Goal: Information Seeking & Learning: Find specific fact

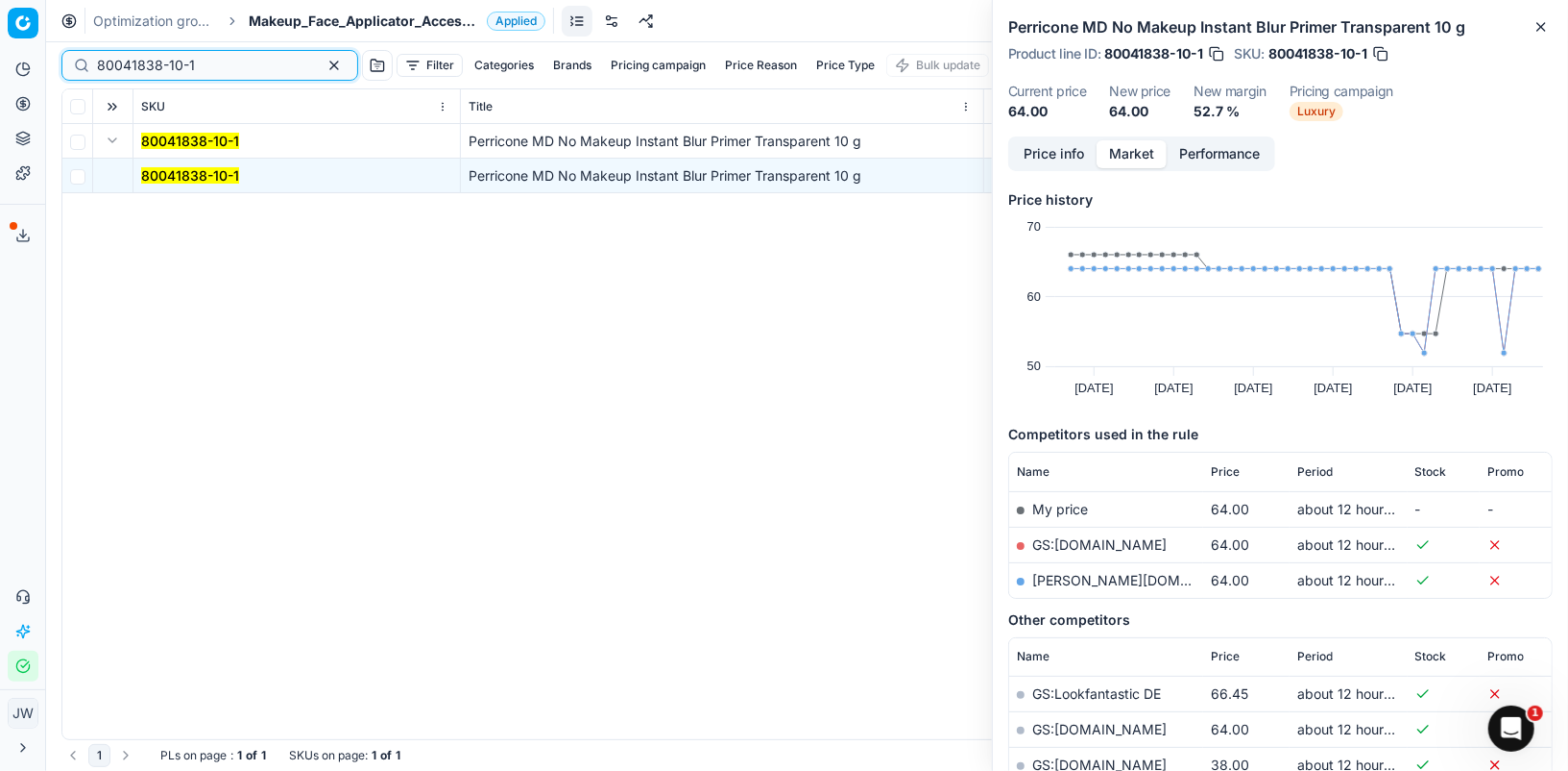
drag, startPoint x: 209, startPoint y: 66, endPoint x: 29, endPoint y: 30, distance: 183.6
click at [29, 30] on div "Pricing platform Analytics Pricing Product portfolio Templates Export service 1…" at bounding box center [784, 385] width 1568 height 771
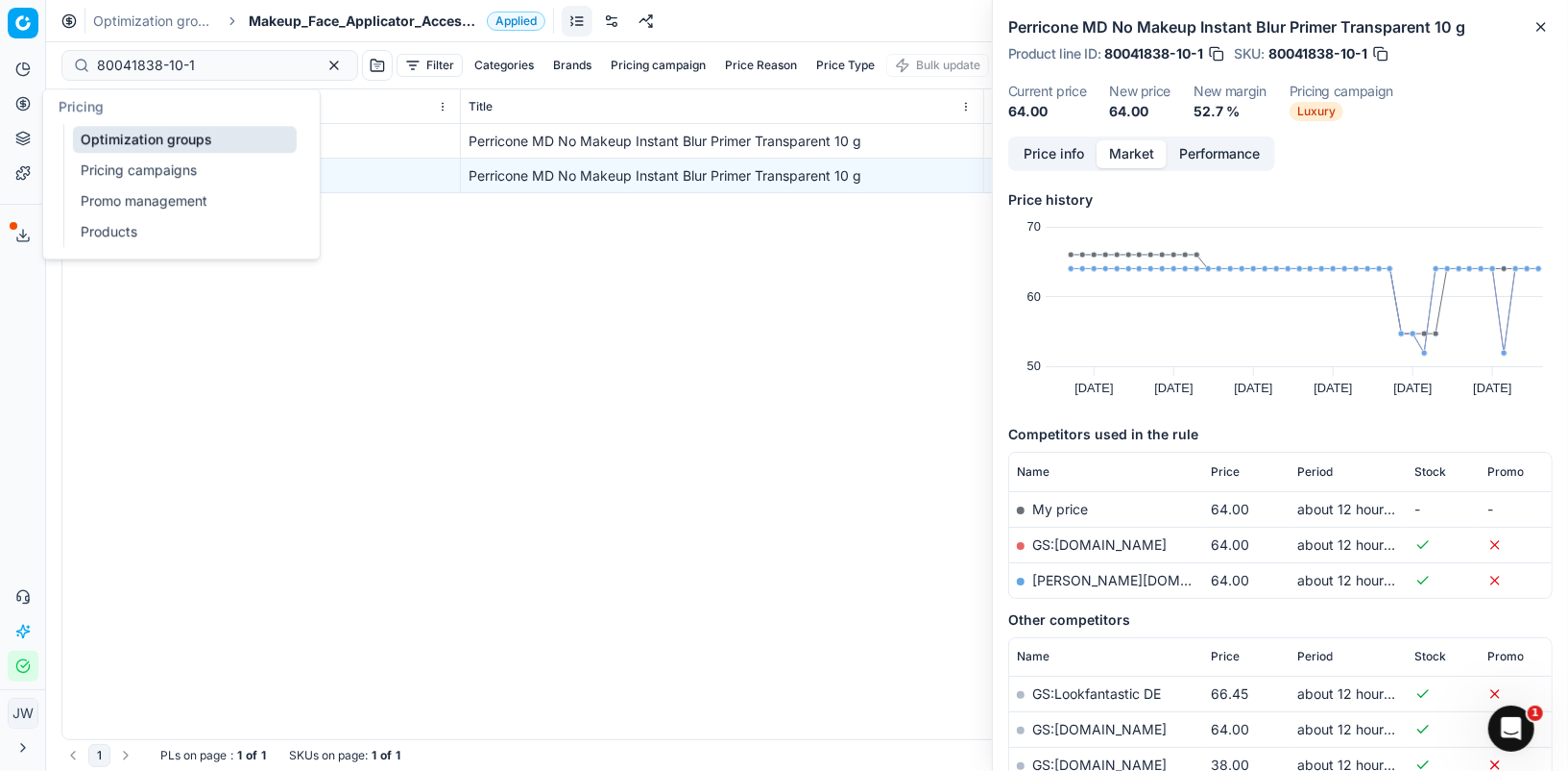
click at [18, 99] on icon at bounding box center [22, 103] width 15 height 15
click at [118, 136] on link "Optimization groups" at bounding box center [184, 139] width 224 height 27
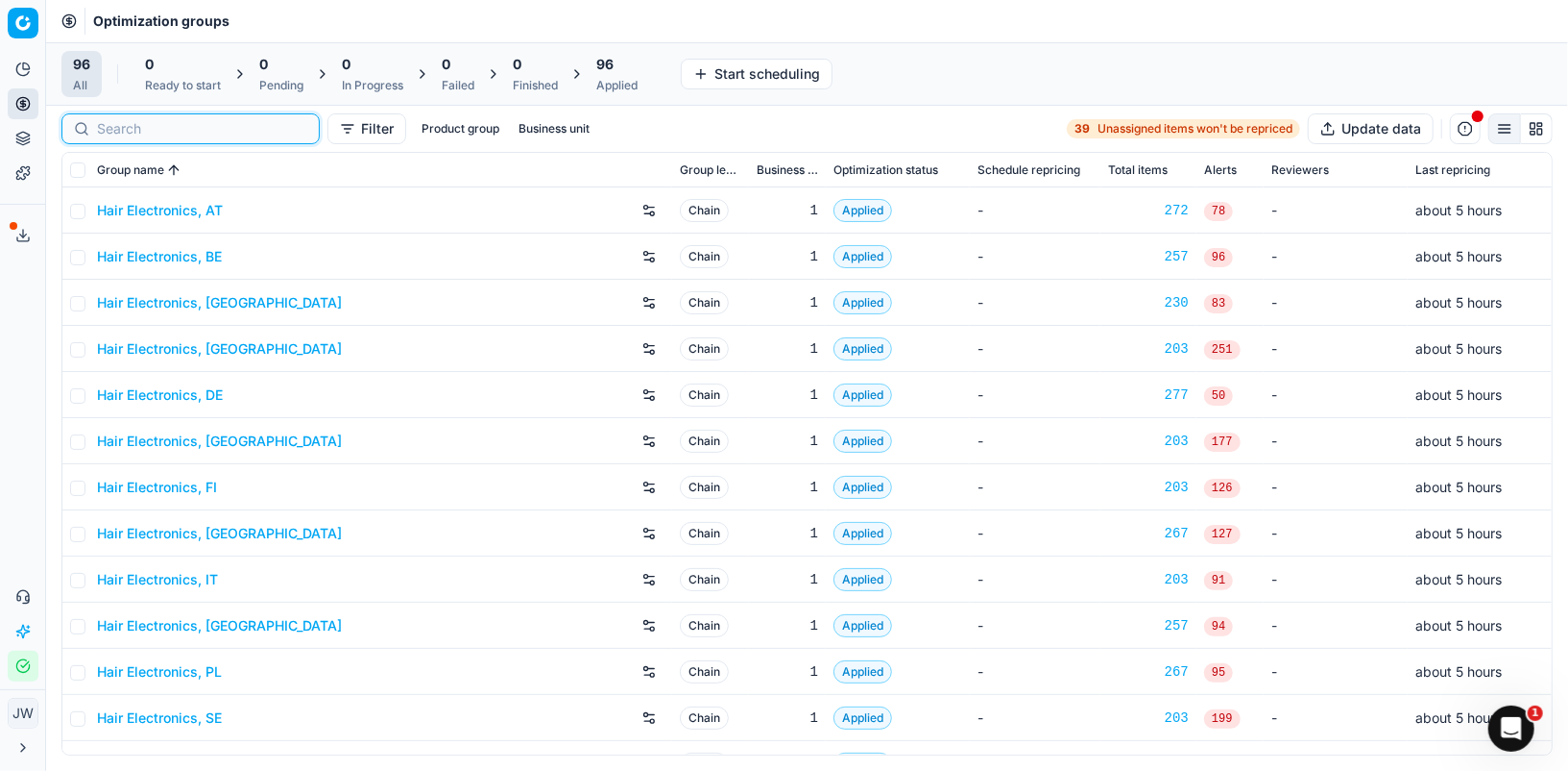
click at [119, 129] on input at bounding box center [203, 128] width 211 height 19
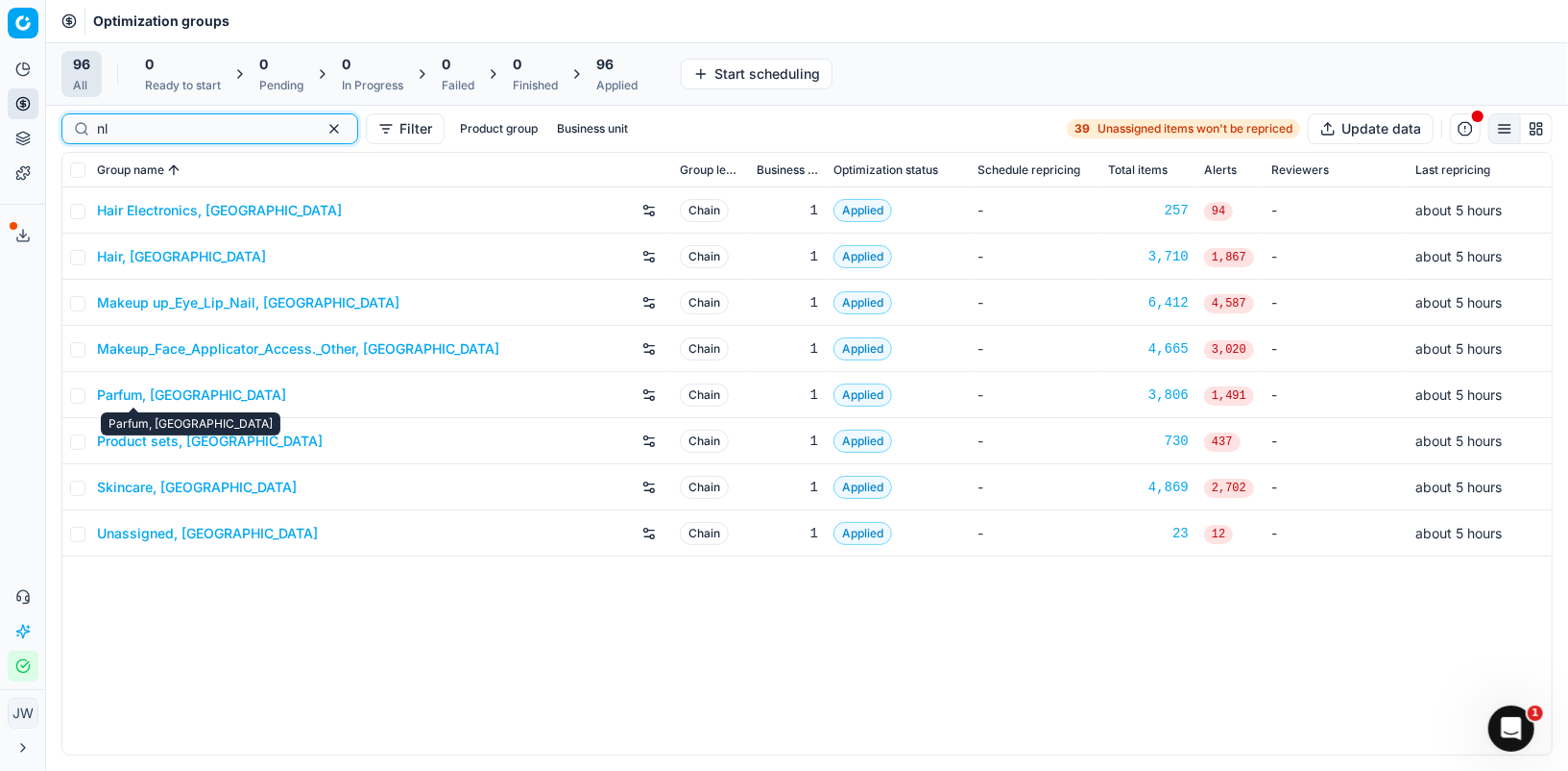
type input "nl"
click at [143, 400] on link "Parfum, [GEOGRAPHIC_DATA]" at bounding box center [192, 394] width 189 height 19
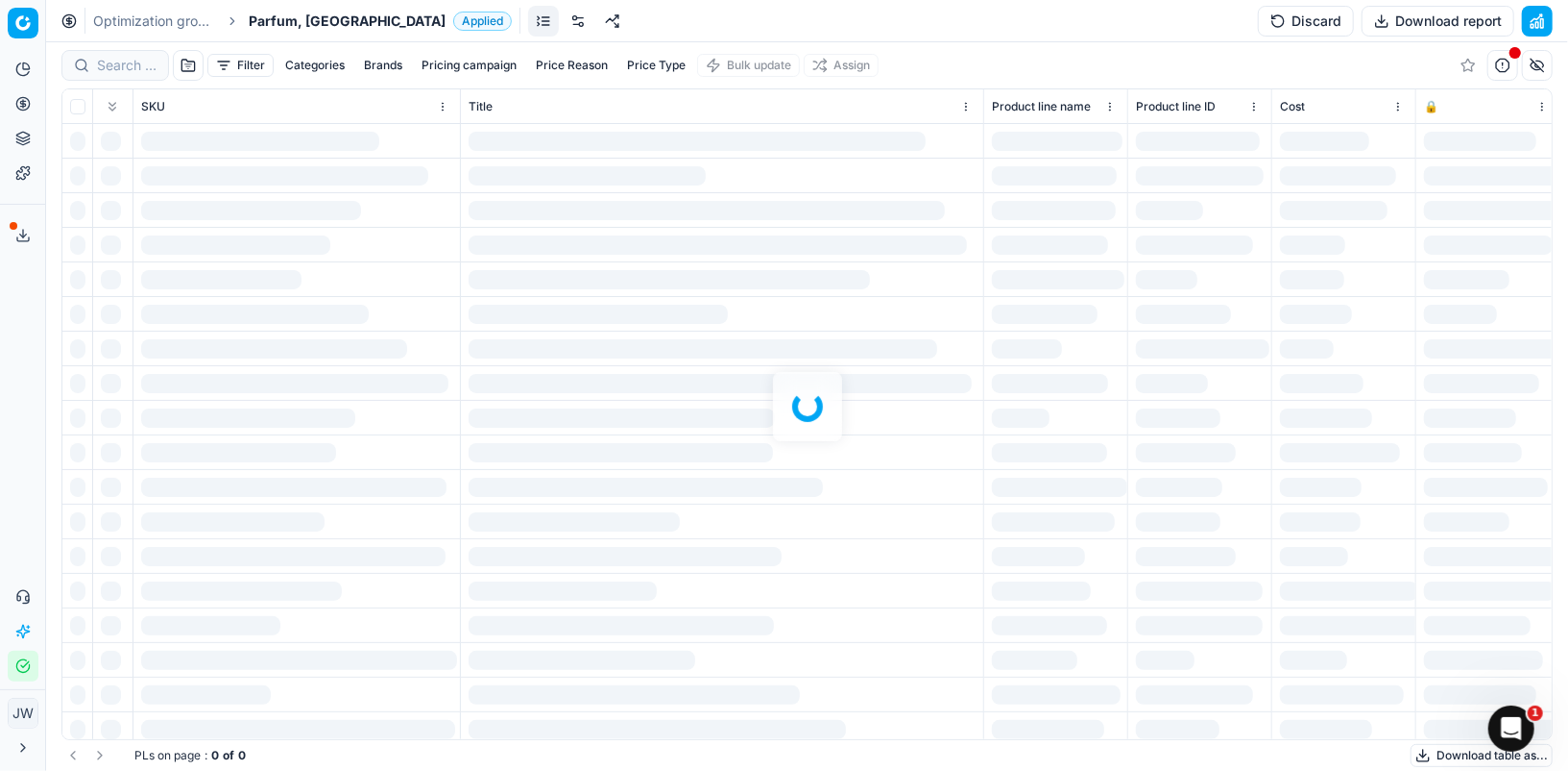
click at [124, 74] on div at bounding box center [806, 406] width 1522 height 728
click at [121, 63] on input at bounding box center [127, 65] width 60 height 19
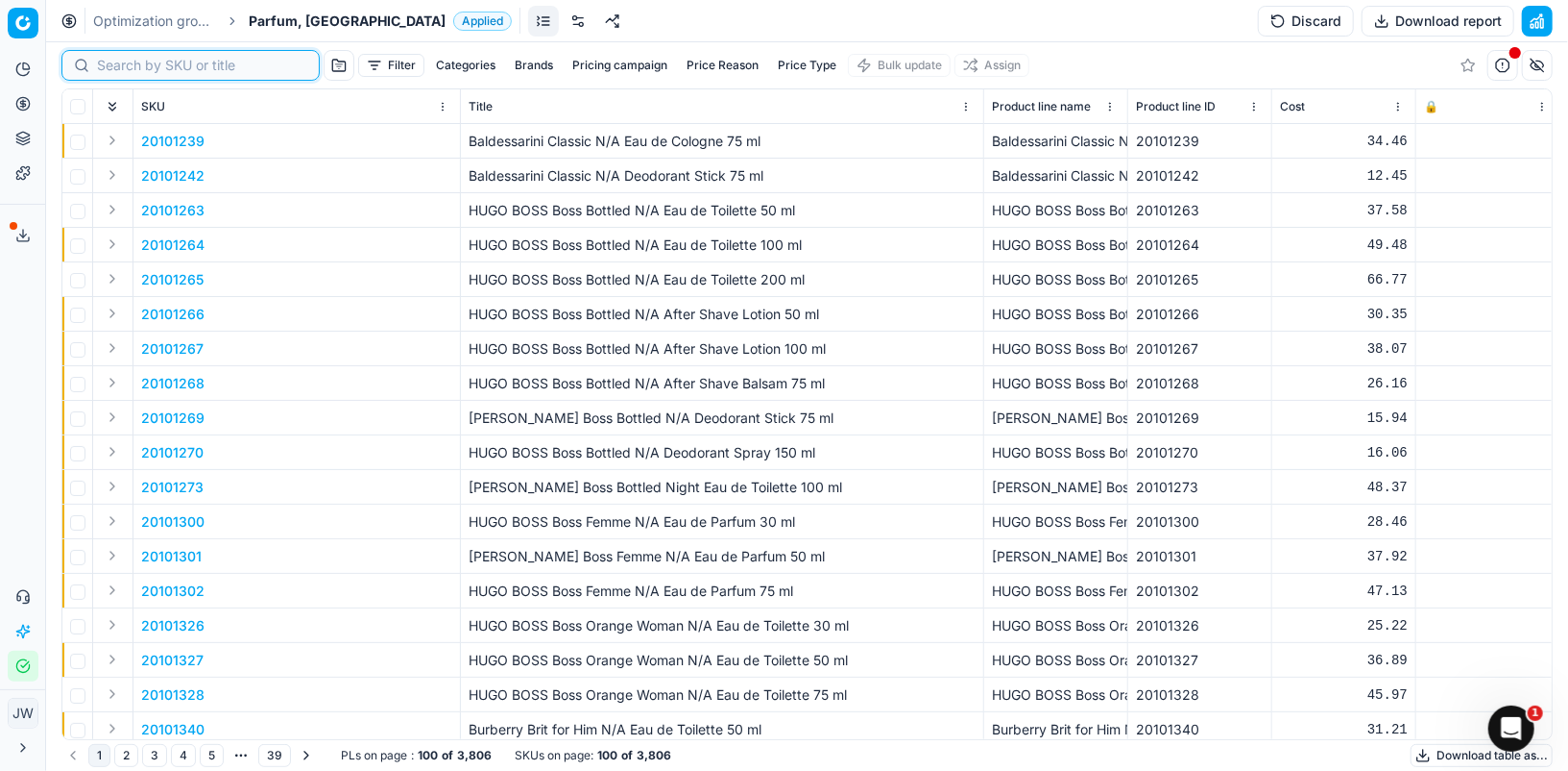
paste input "90012276-0019371"
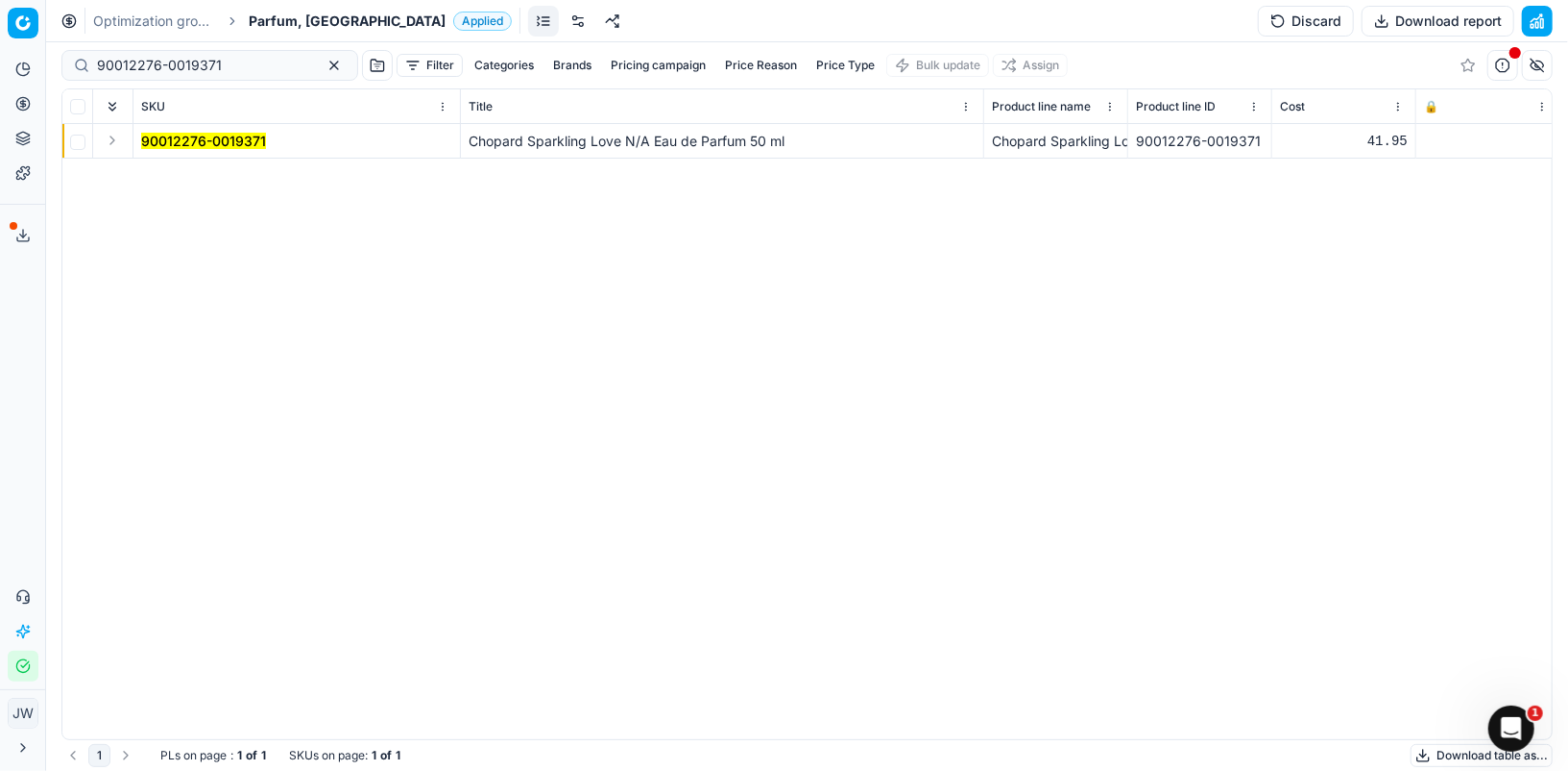
click at [108, 140] on button "Expand" at bounding box center [111, 139] width 23 height 23
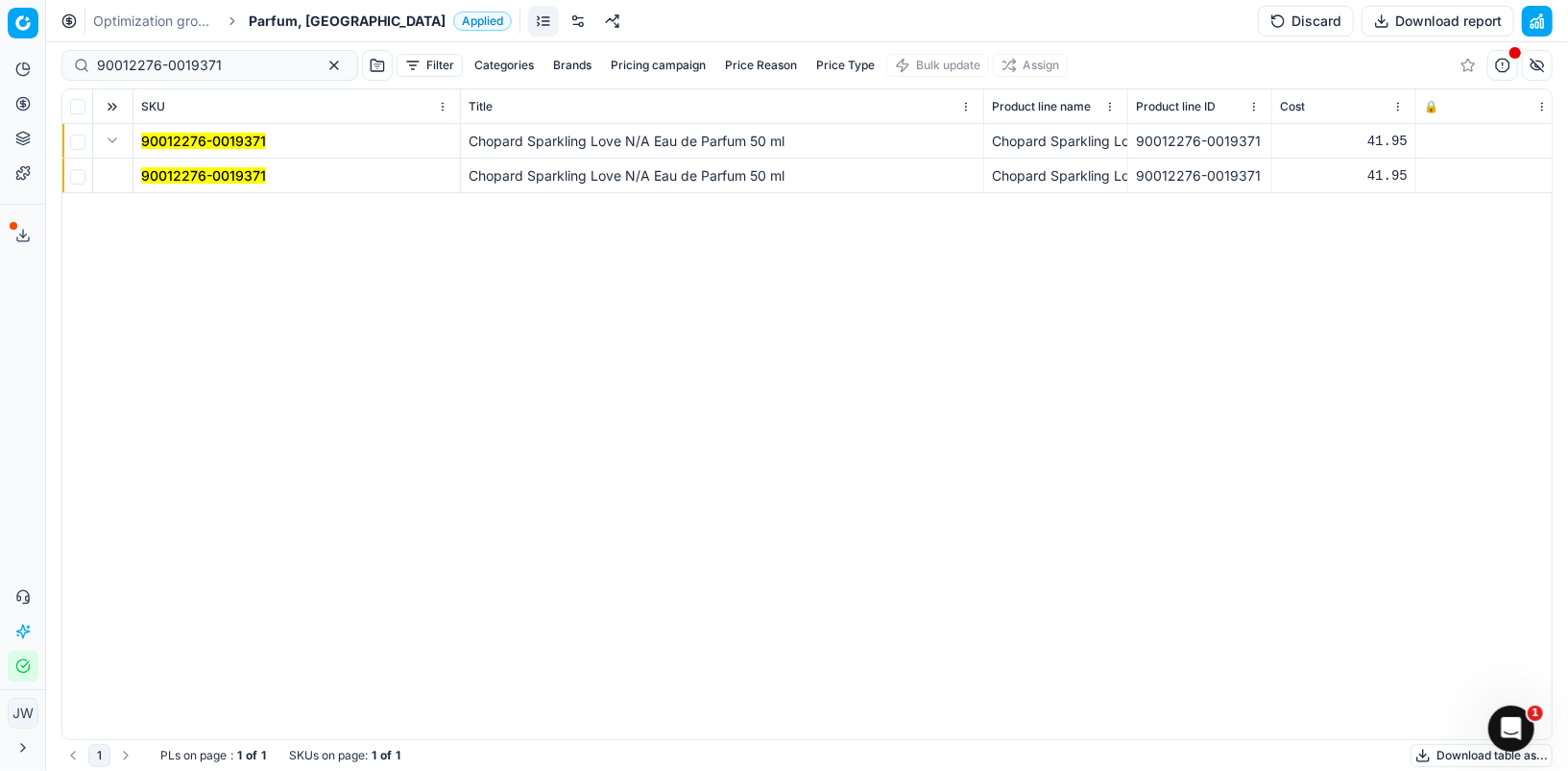
click at [186, 180] on mark "90012276-0019371" at bounding box center [204, 175] width 125 height 16
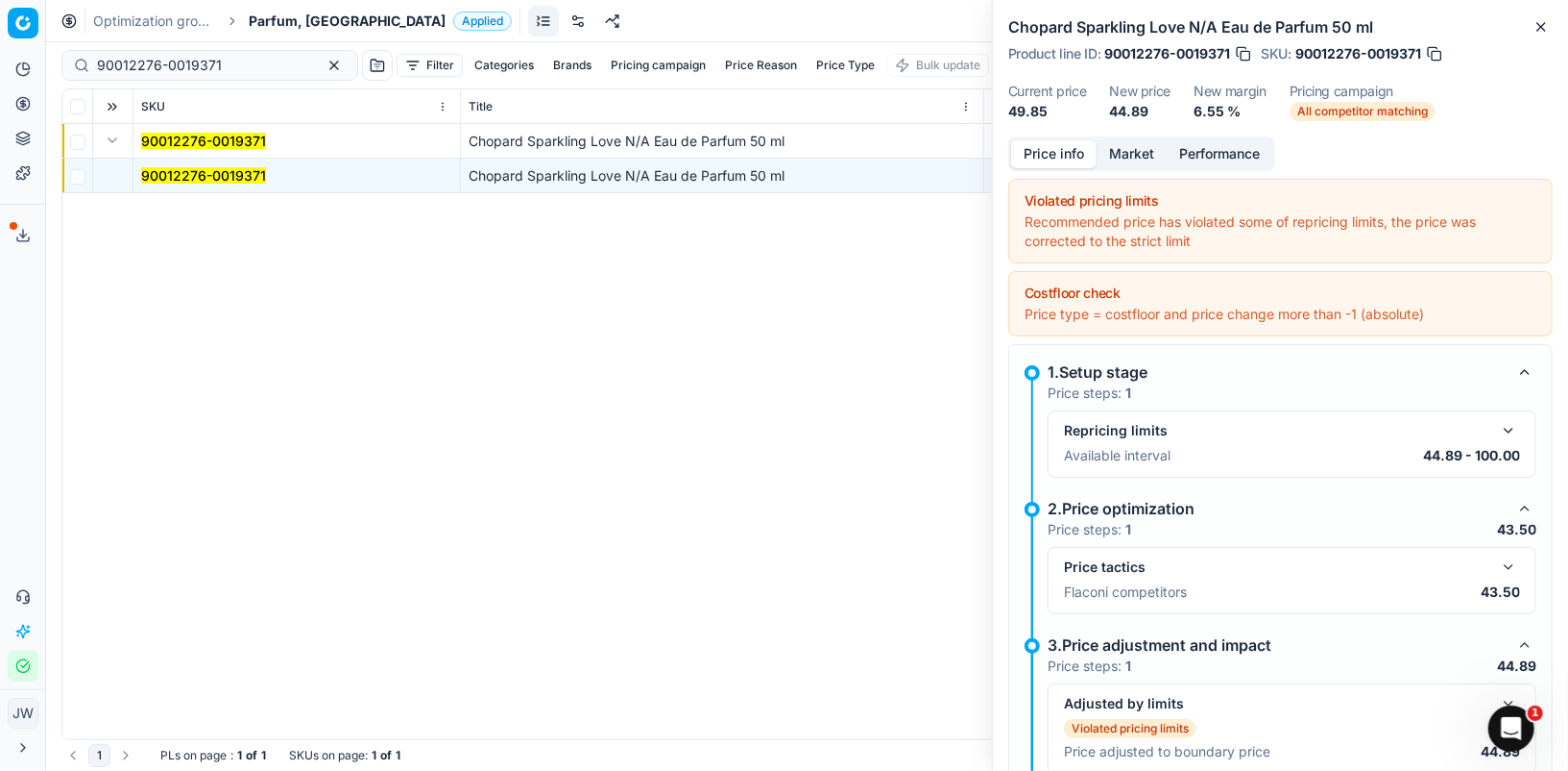
click at [1138, 169] on div "Price info Market Performance" at bounding box center [1141, 153] width 267 height 35
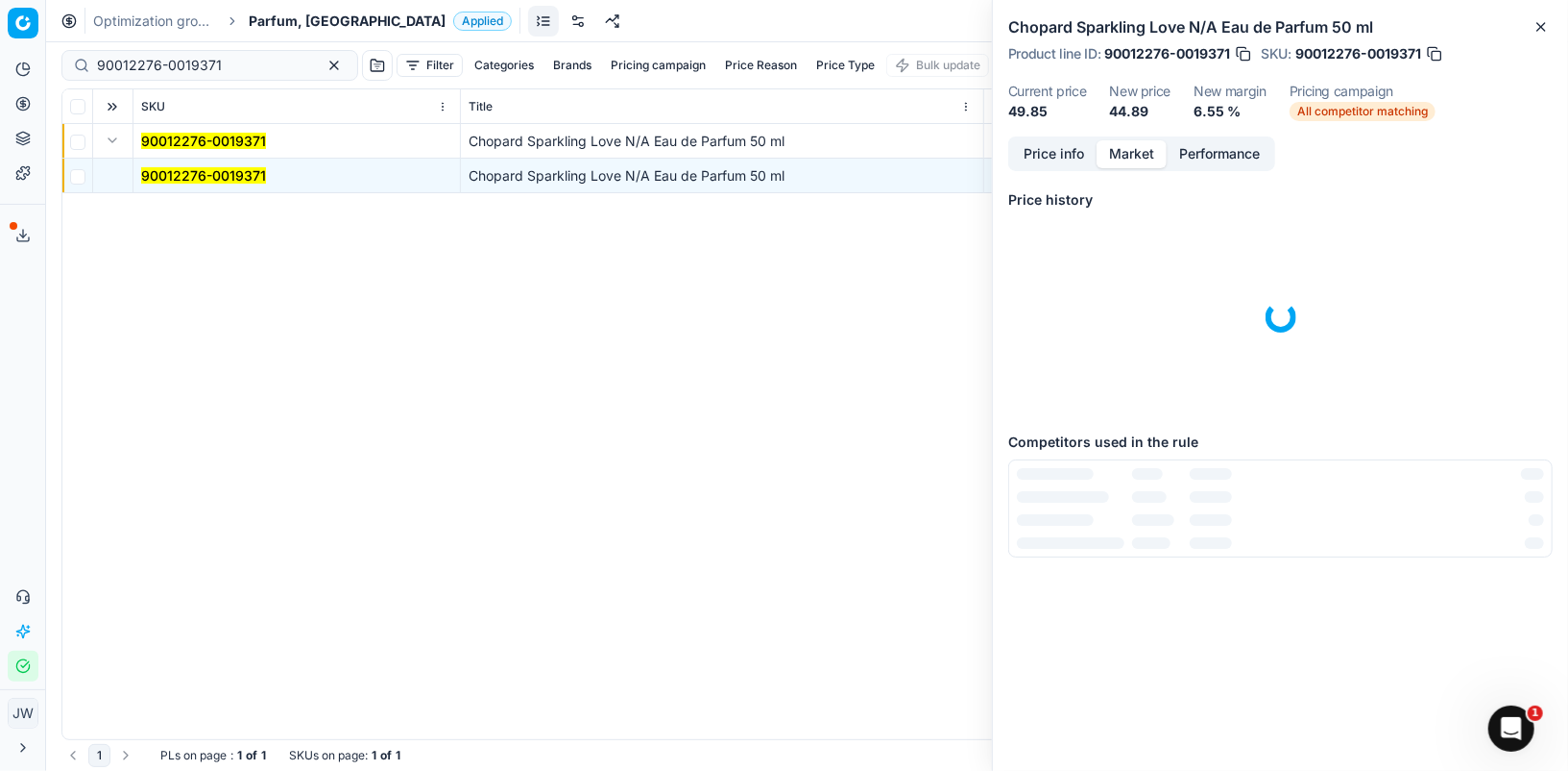
click at [1132, 151] on button "Market" at bounding box center [1132, 154] width 71 height 28
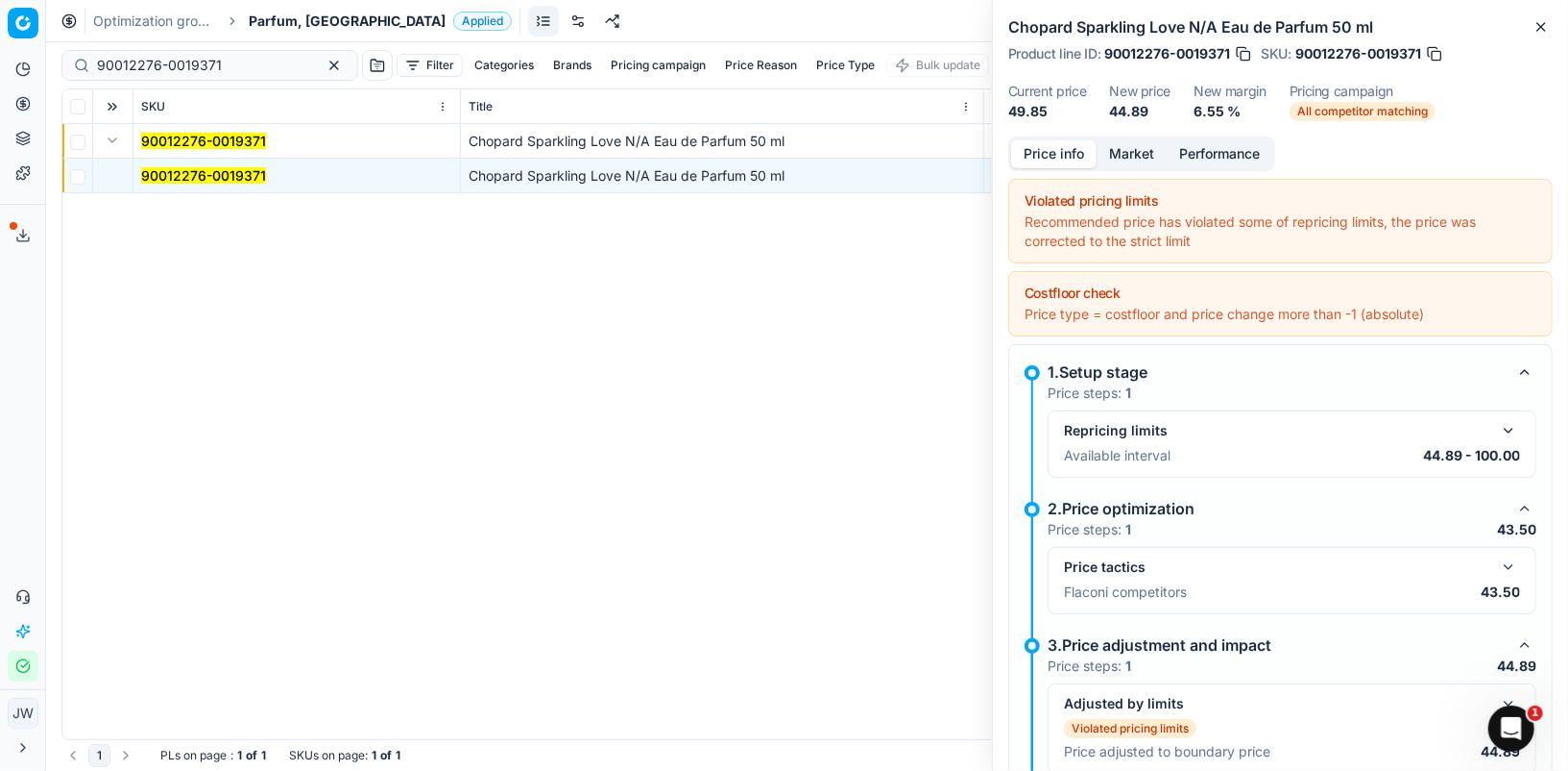
click at [1035, 150] on button "Price info" at bounding box center [1054, 154] width 86 height 28
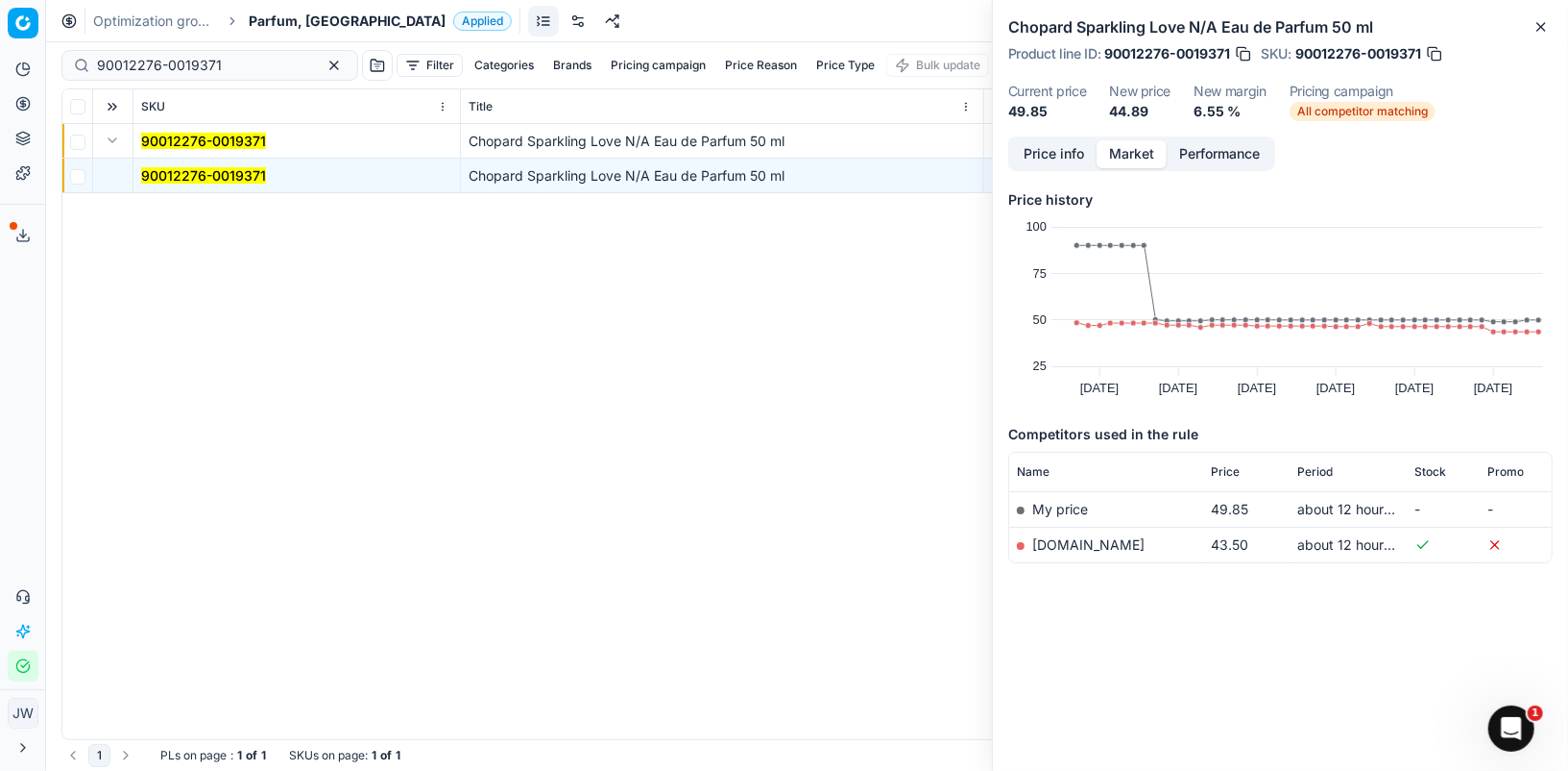
click at [1119, 161] on button "Market" at bounding box center [1132, 154] width 71 height 28
click at [1104, 551] on td "[DOMAIN_NAME]" at bounding box center [1106, 544] width 194 height 36
click at [1051, 533] on td "[DOMAIN_NAME]" at bounding box center [1106, 544] width 194 height 36
click at [1049, 545] on link "[DOMAIN_NAME]" at bounding box center [1088, 544] width 112 height 16
drag, startPoint x: 233, startPoint y: 68, endPoint x: 64, endPoint y: 56, distance: 169.4
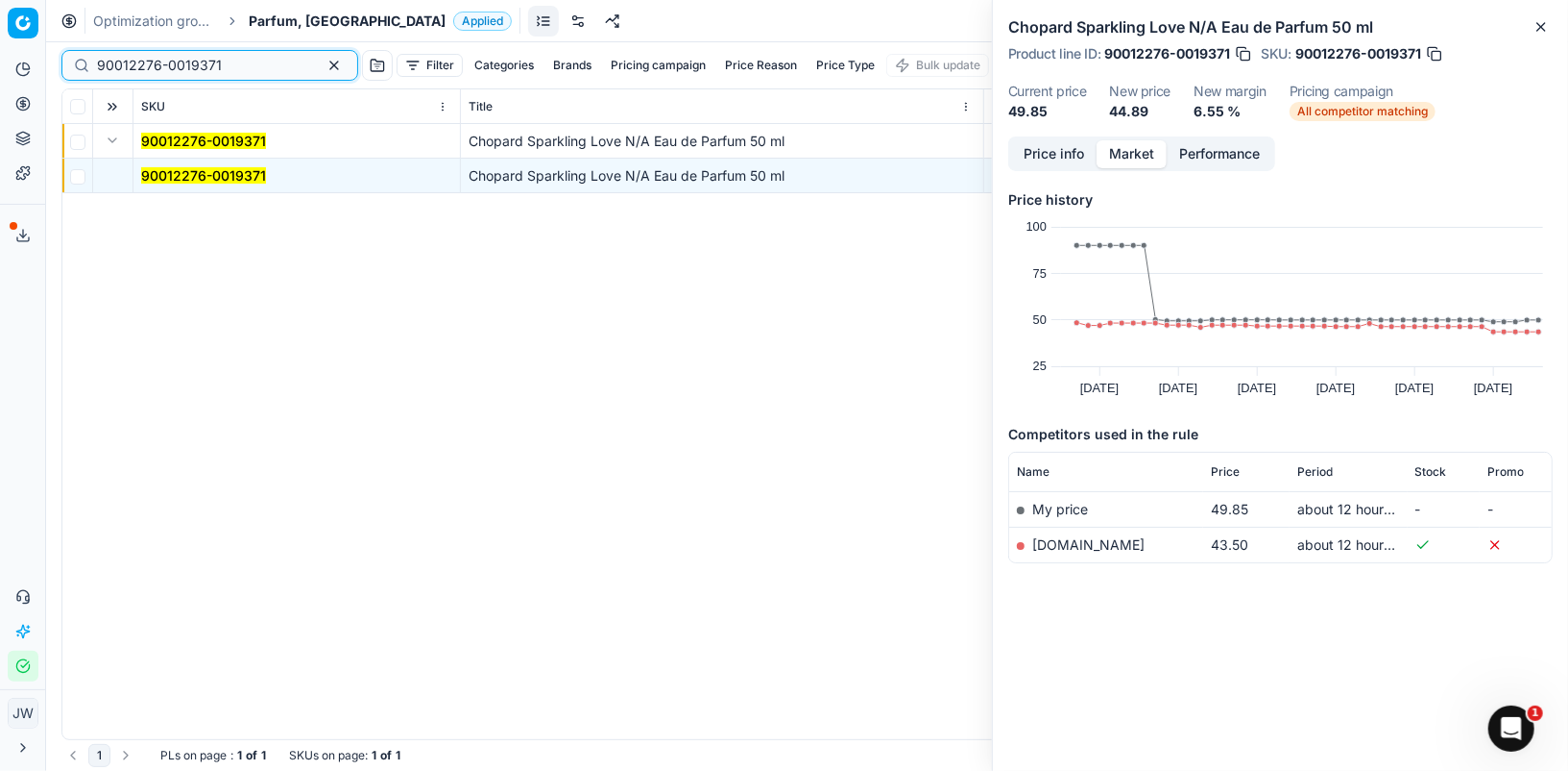
click at [64, 56] on div "90012276-0019371" at bounding box center [210, 65] width 296 height 31
paste input "06267-0009516"
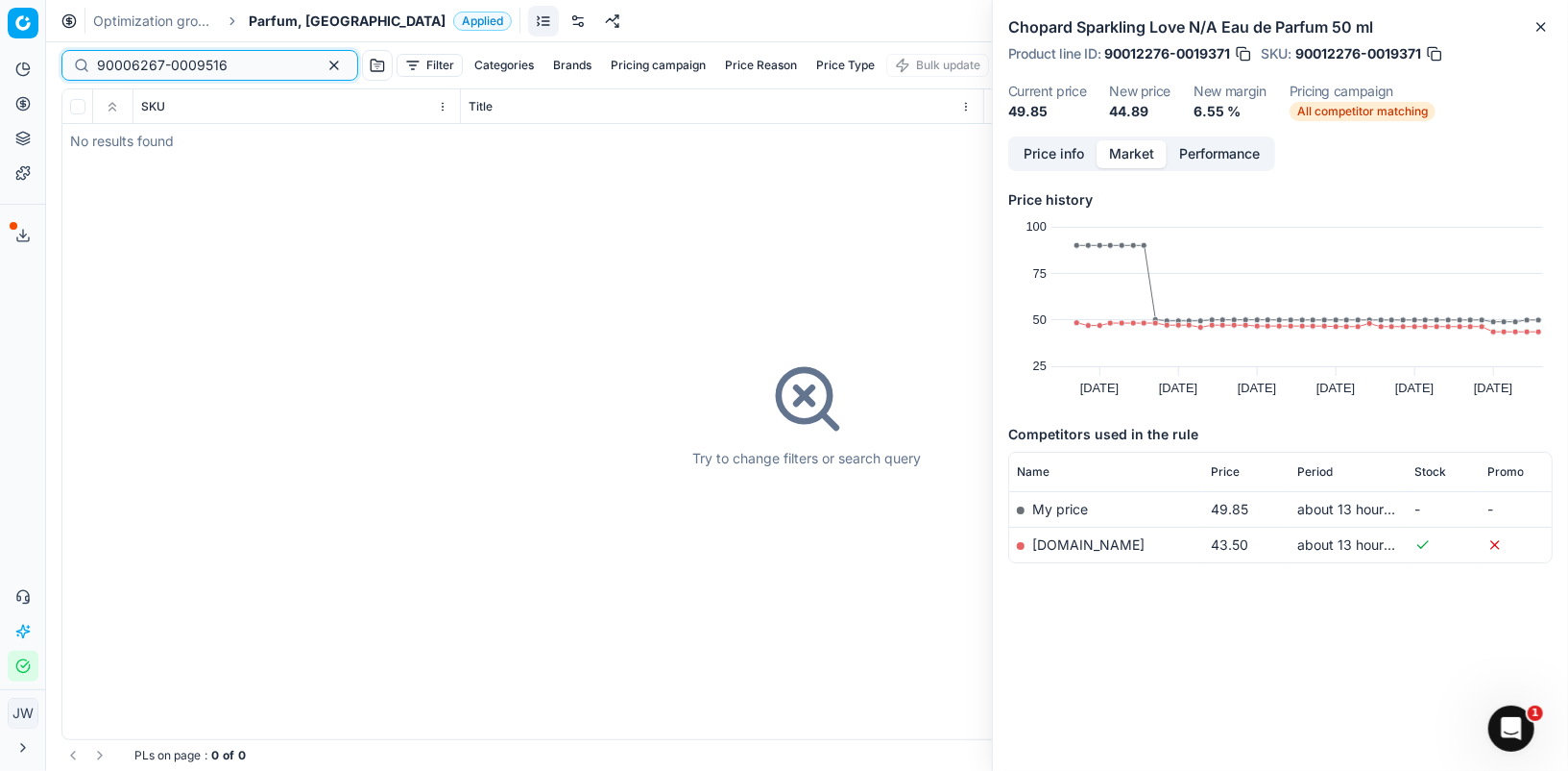
type input "90006267-0009516"
click at [1539, 17] on button "Close" at bounding box center [1541, 26] width 23 height 23
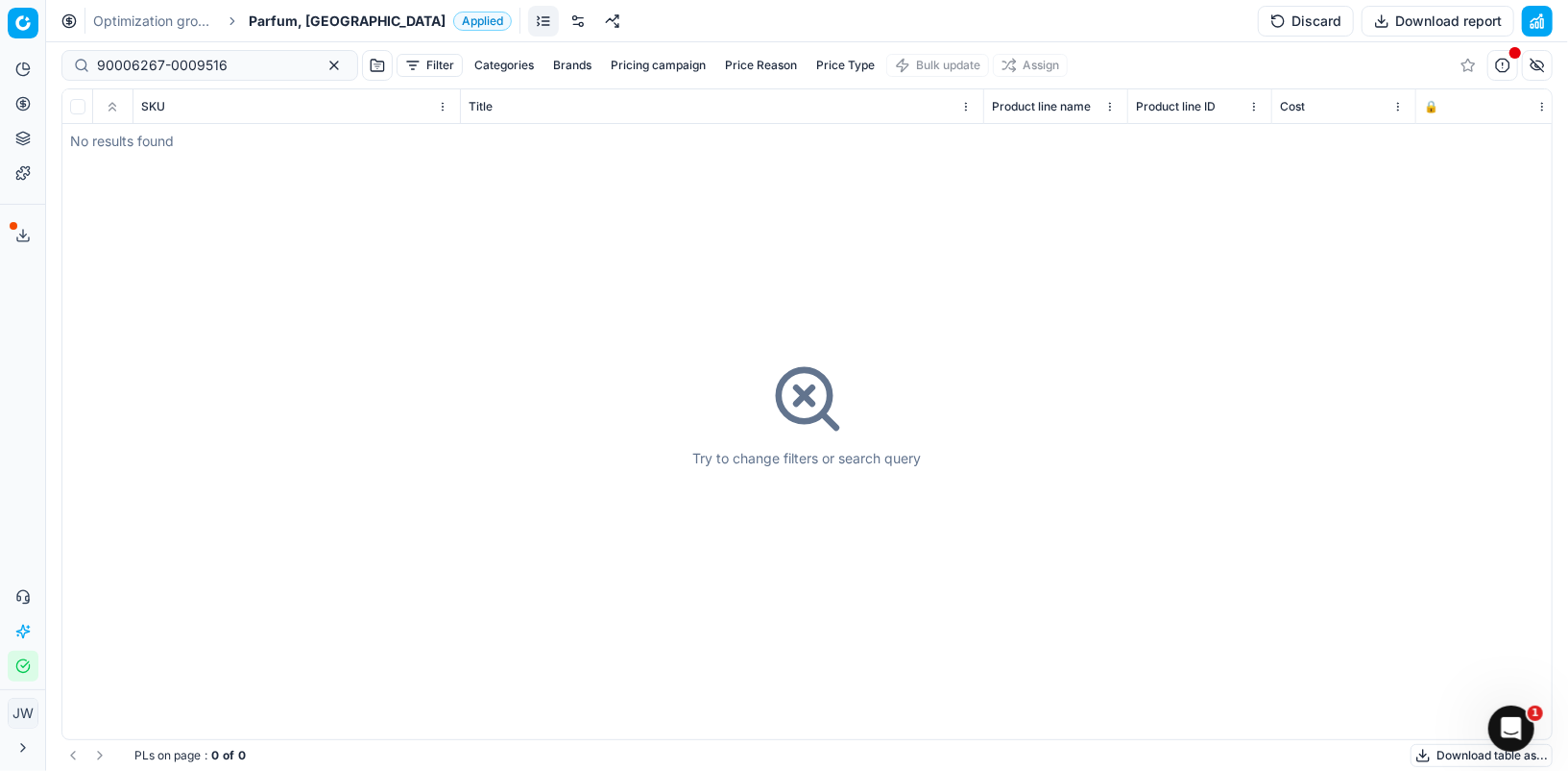
click at [28, 106] on circle at bounding box center [22, 103] width 13 height 13
click at [14, 130] on button "Product portfolio" at bounding box center [23, 138] width 31 height 31
click at [104, 175] on link "Assortment" at bounding box center [184, 173] width 224 height 27
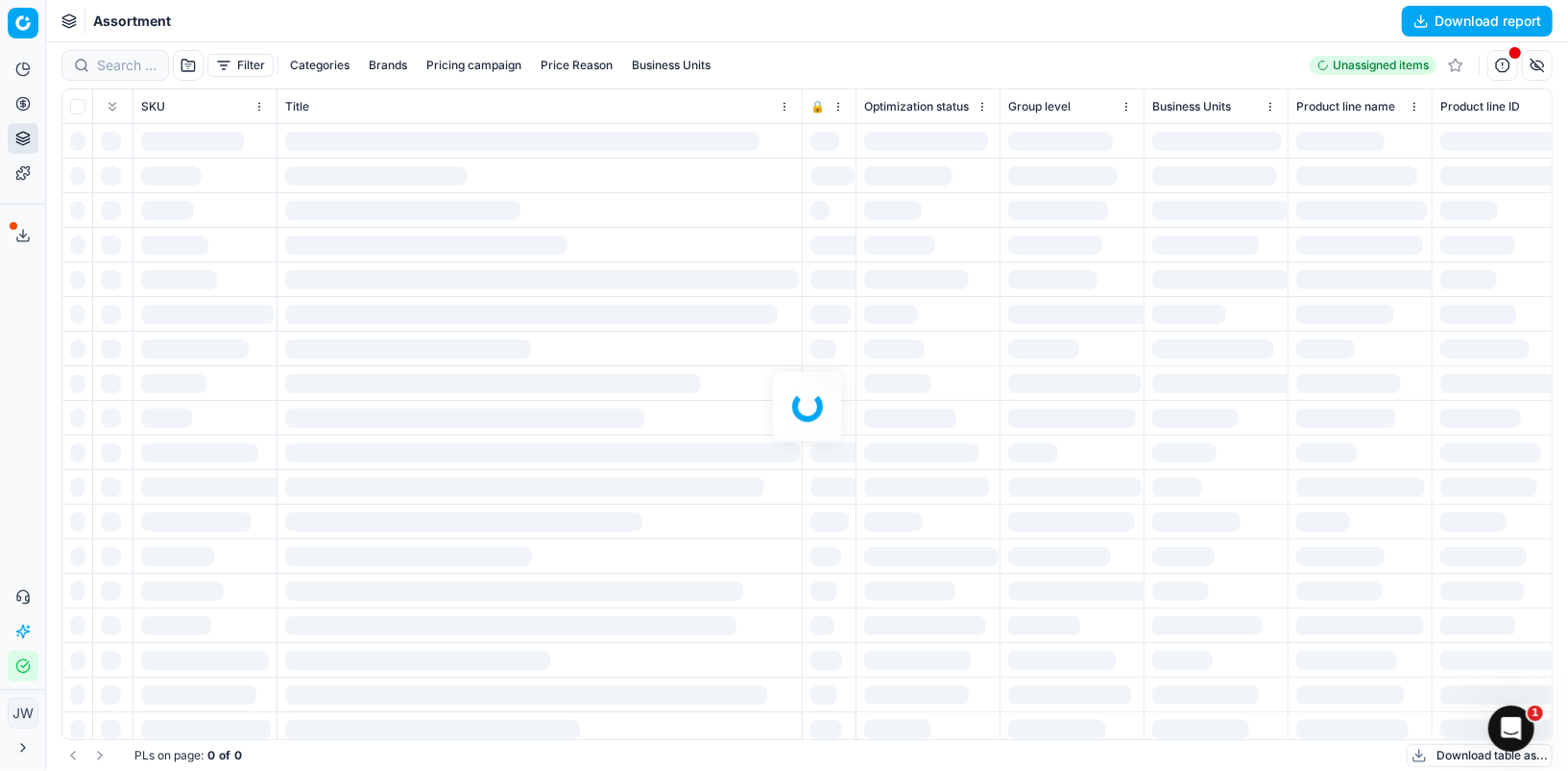
click at [113, 65] on div at bounding box center [806, 406] width 1522 height 728
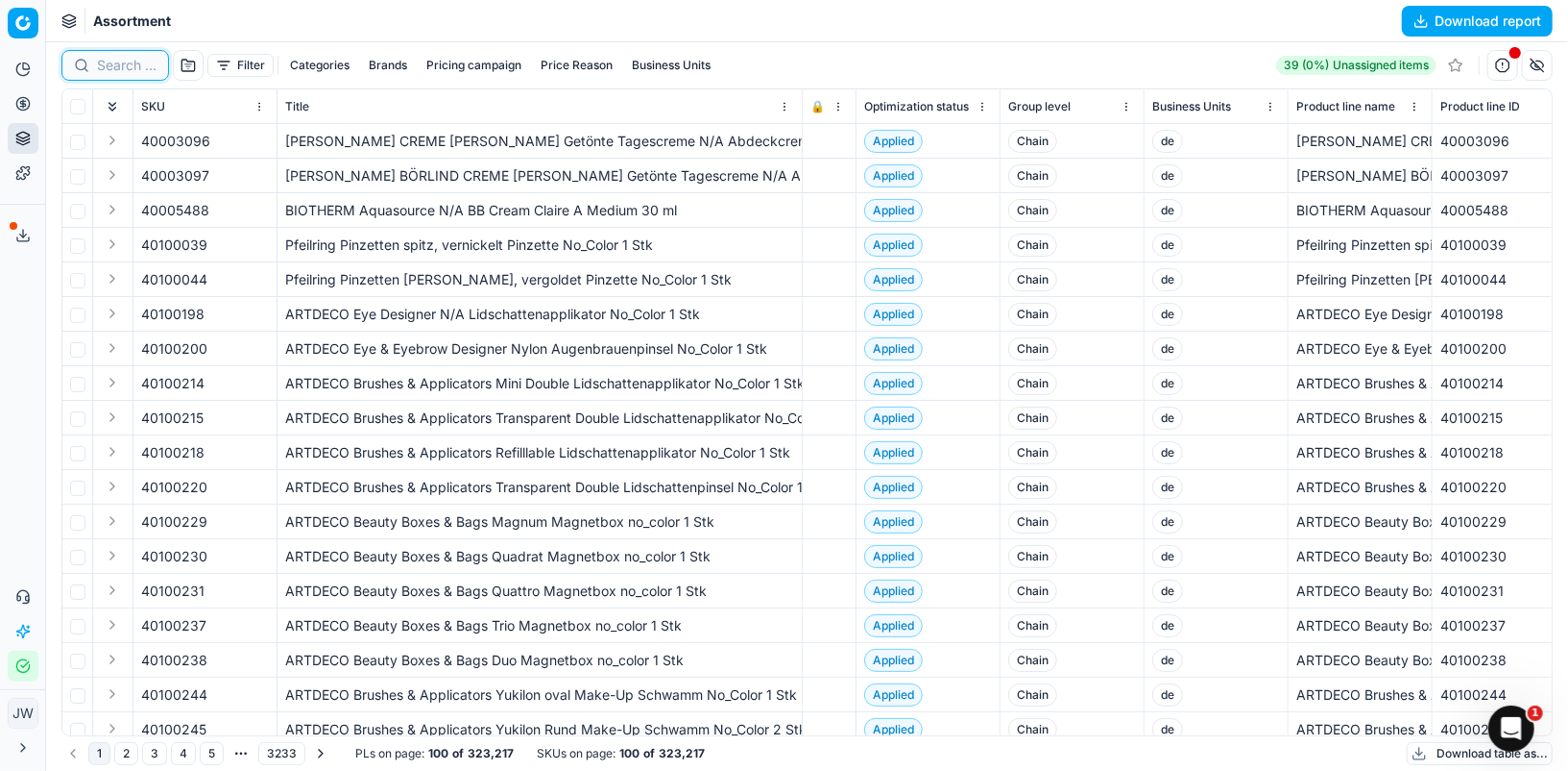
click at [113, 65] on input at bounding box center [127, 65] width 60 height 19
paste input "90006267-0009516"
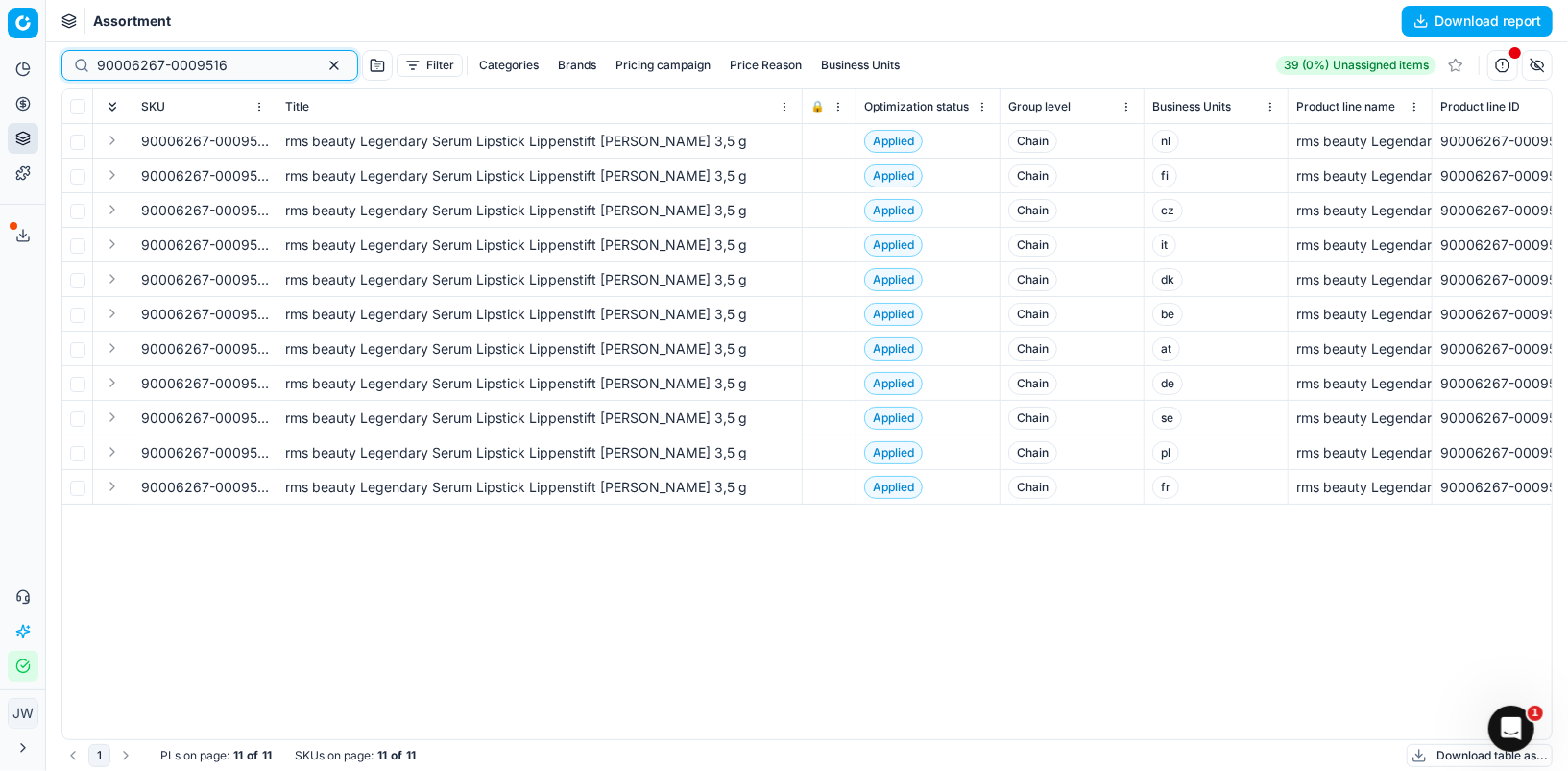
type input "90006267-0009516"
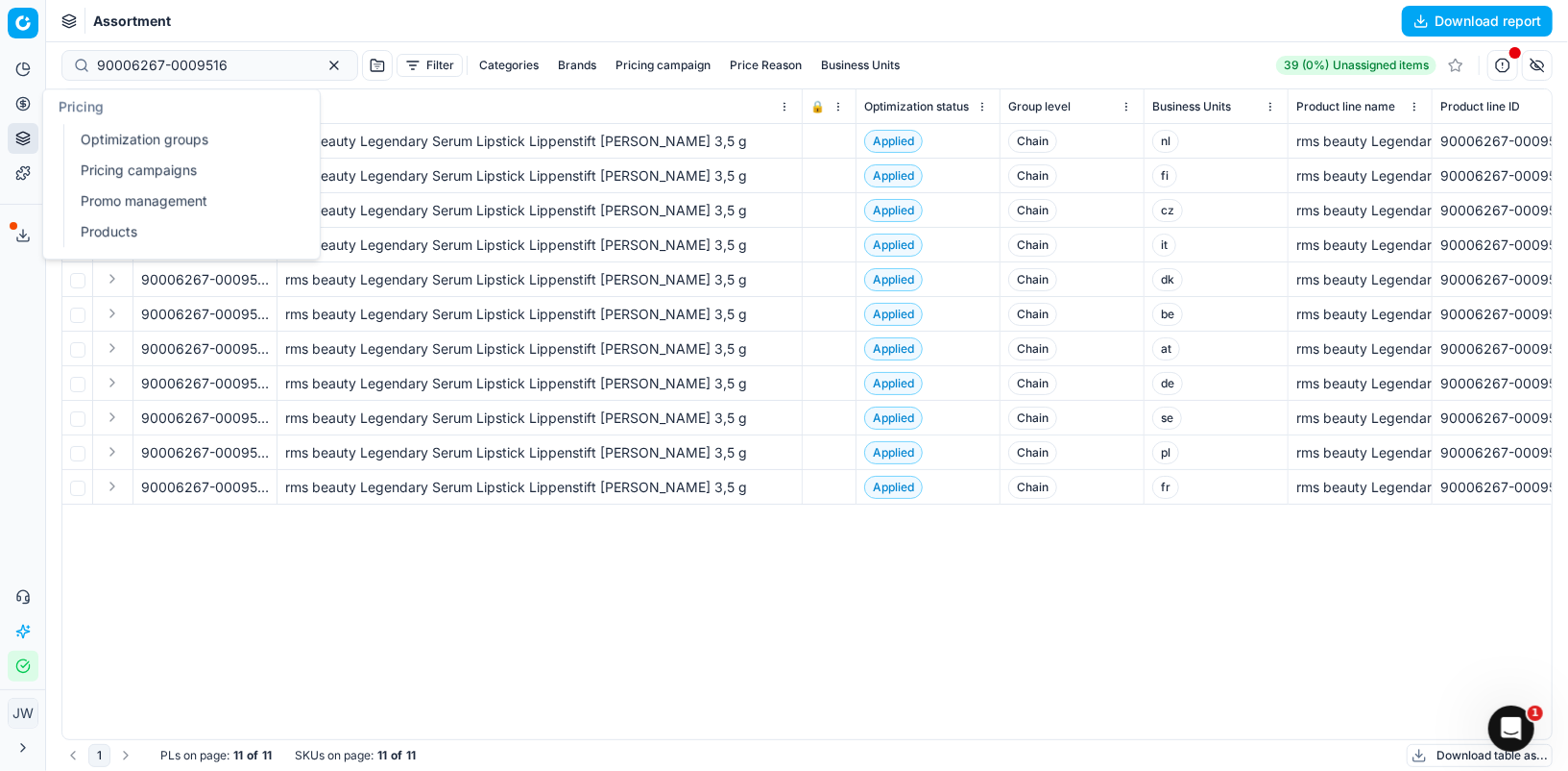
click at [20, 101] on icon at bounding box center [22, 102] width 5 height 5
click at [80, 129] on link "Optimization groups" at bounding box center [184, 139] width 224 height 27
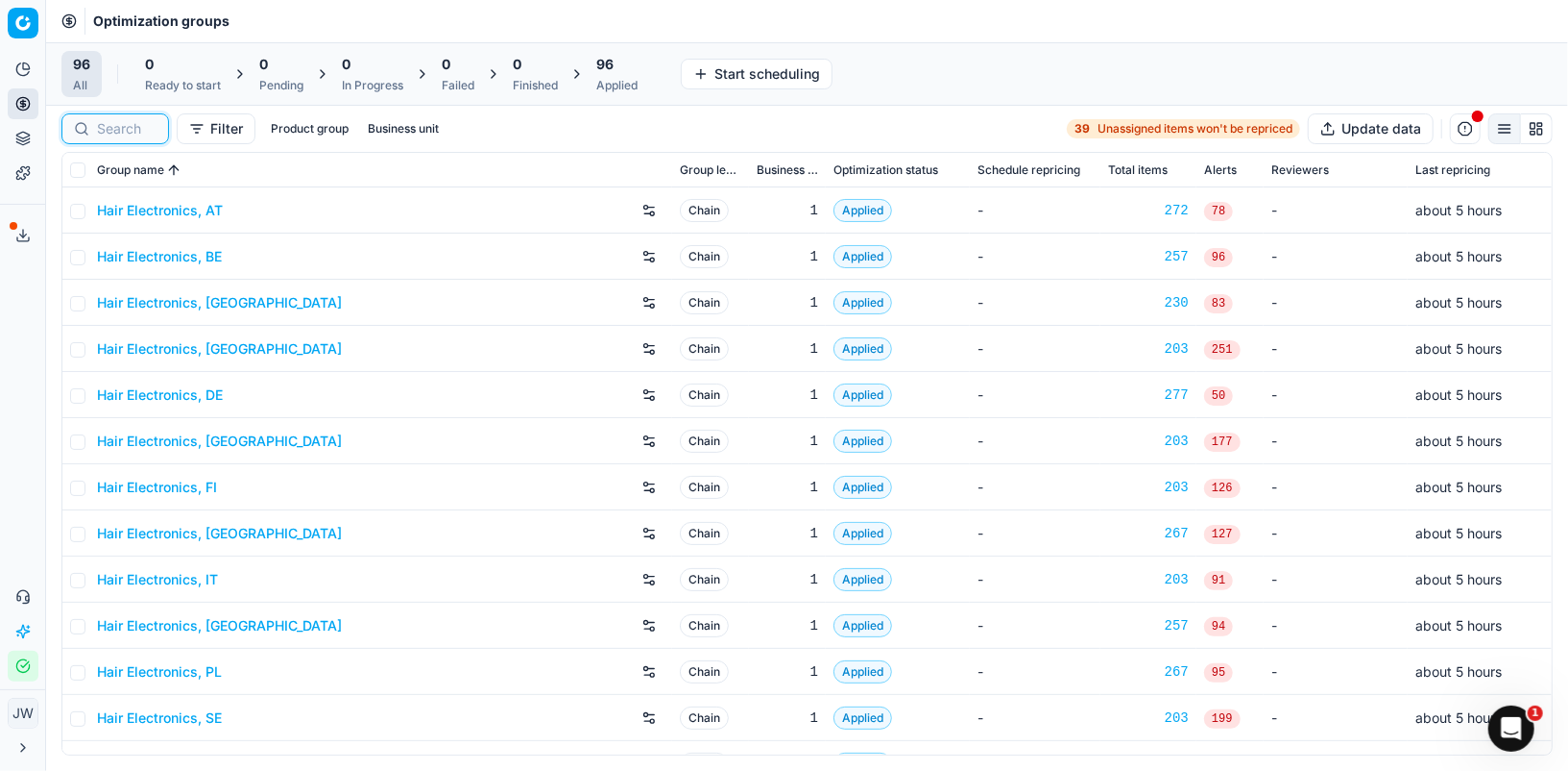
click at [126, 129] on input at bounding box center [127, 128] width 60 height 19
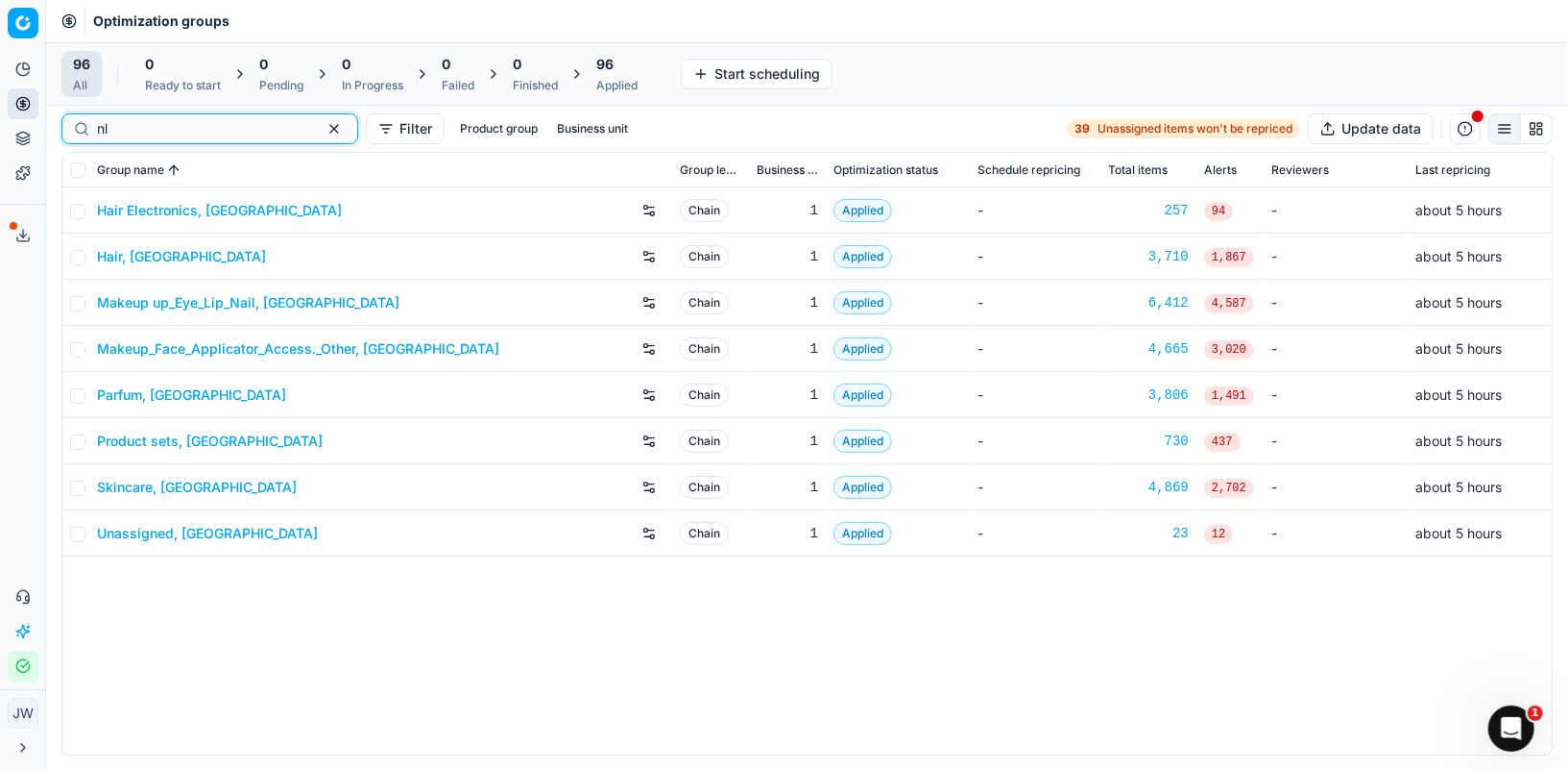
type input "nl"
click at [210, 293] on link "Makeup up_Eye_Lip_Nail, [GEOGRAPHIC_DATA]" at bounding box center [249, 302] width 302 height 19
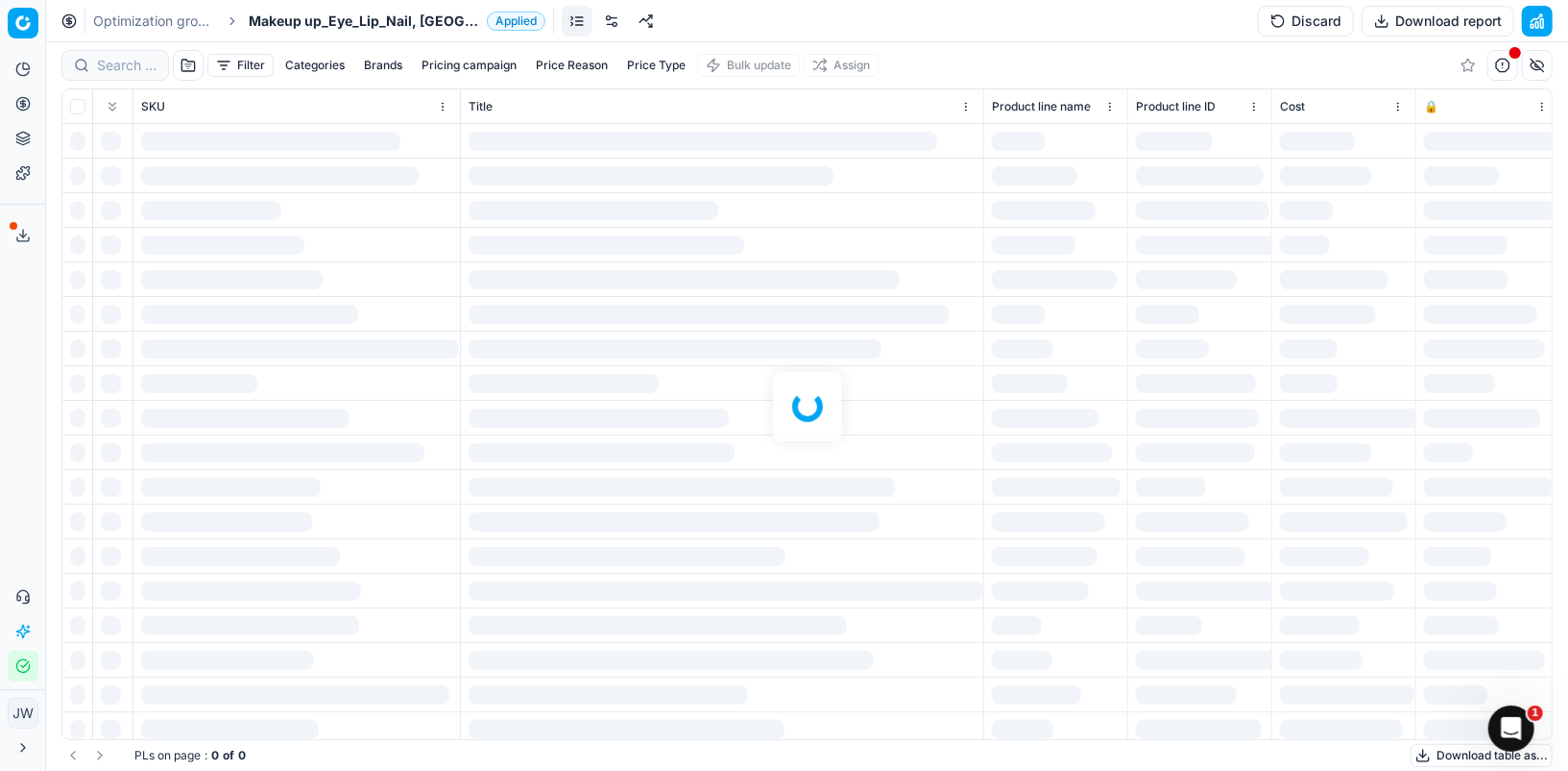
click at [118, 60] on div at bounding box center [806, 406] width 1522 height 728
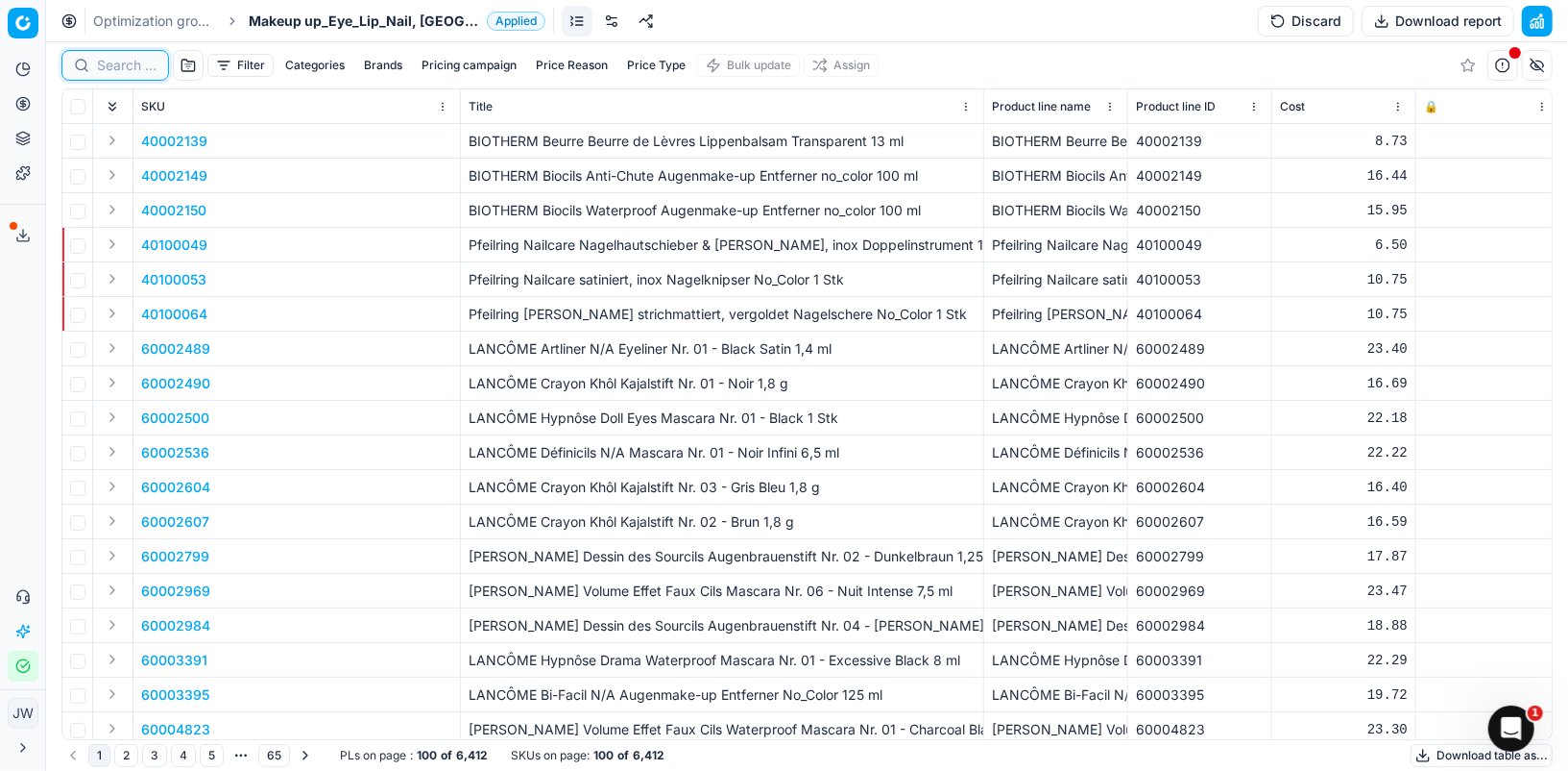
click at [118, 60] on input at bounding box center [127, 65] width 60 height 19
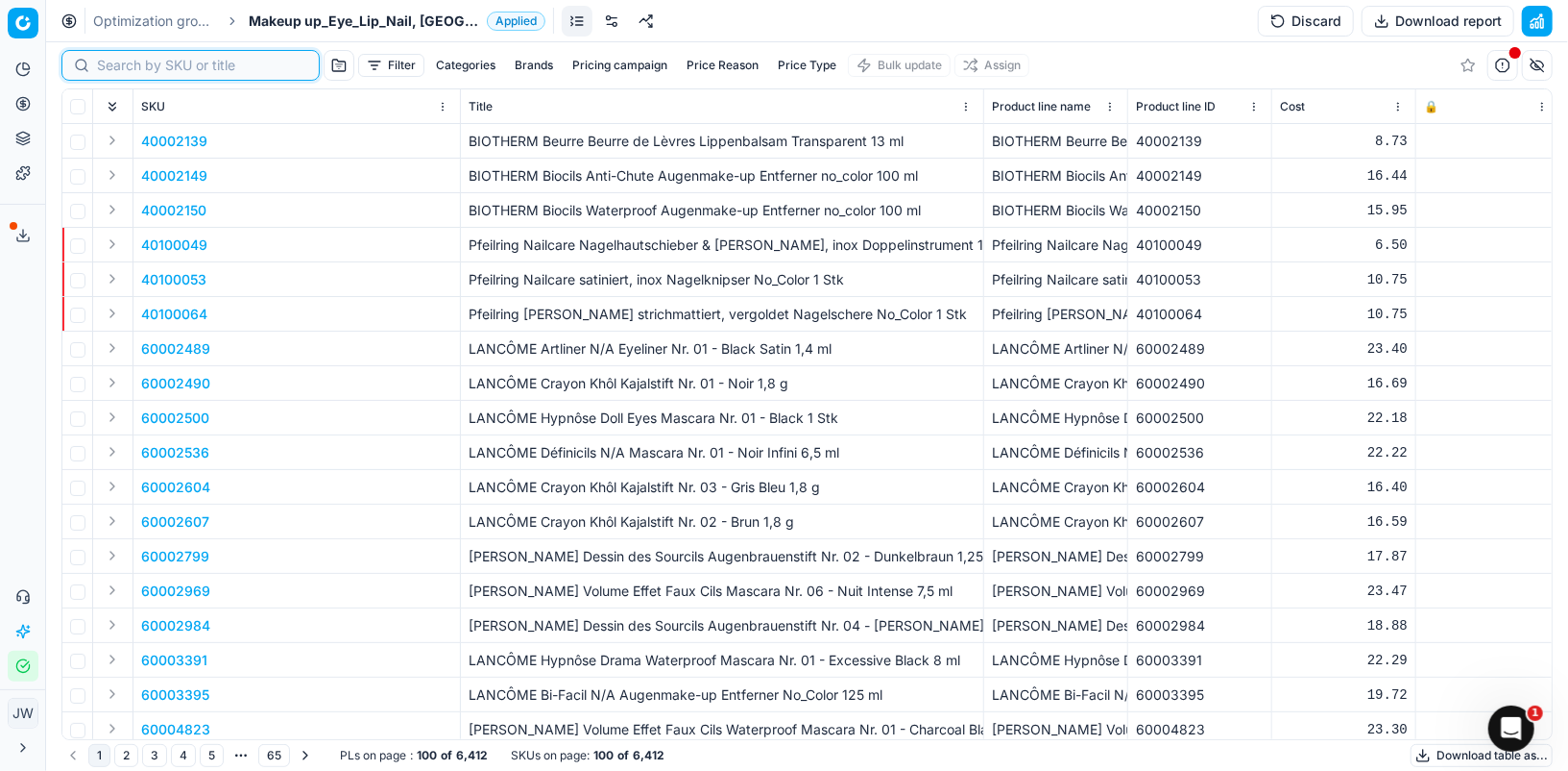
paste input "90006267-0009516"
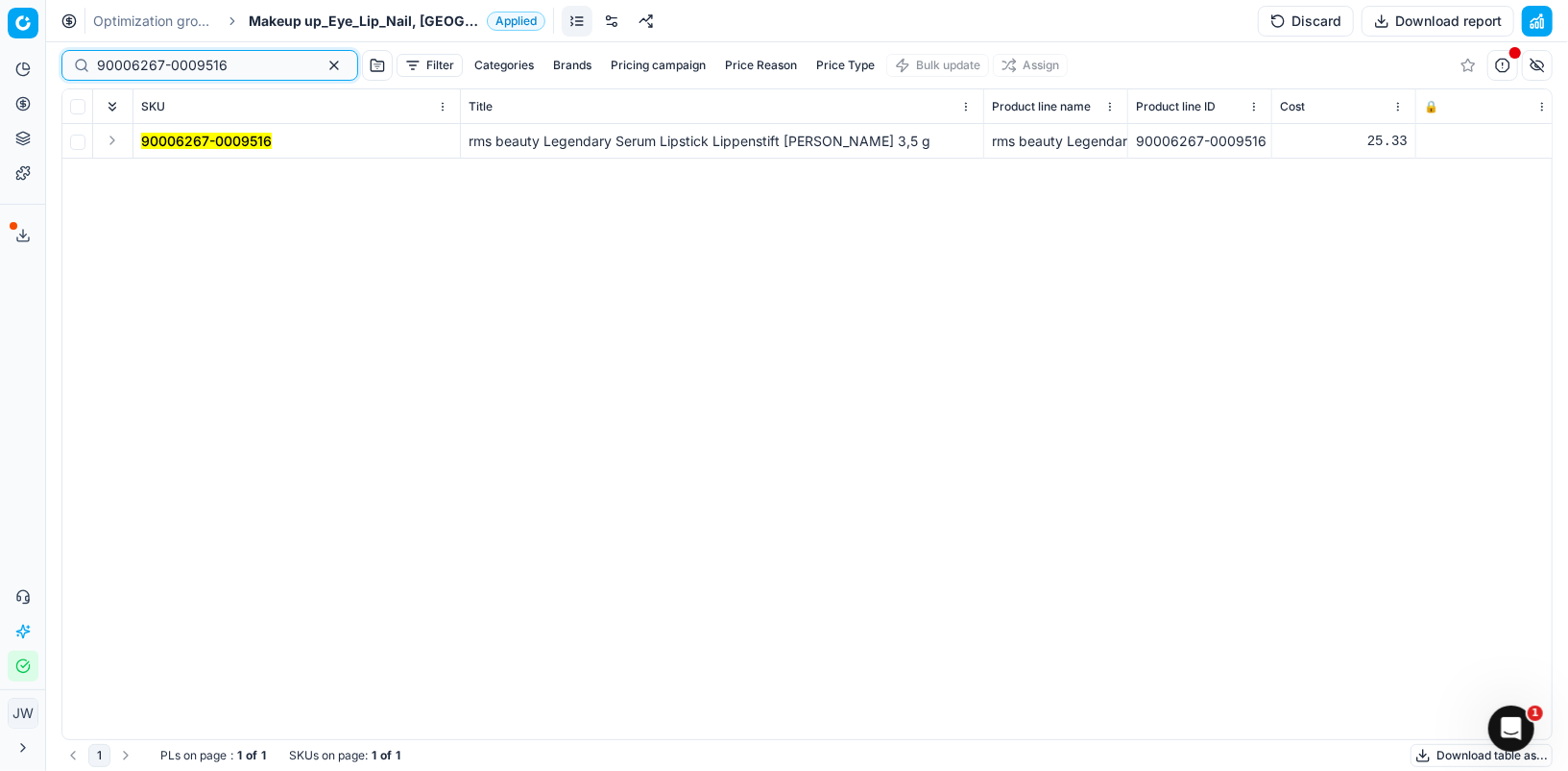
type input "90006267-0009516"
click at [112, 141] on button "Expand" at bounding box center [111, 139] width 23 height 23
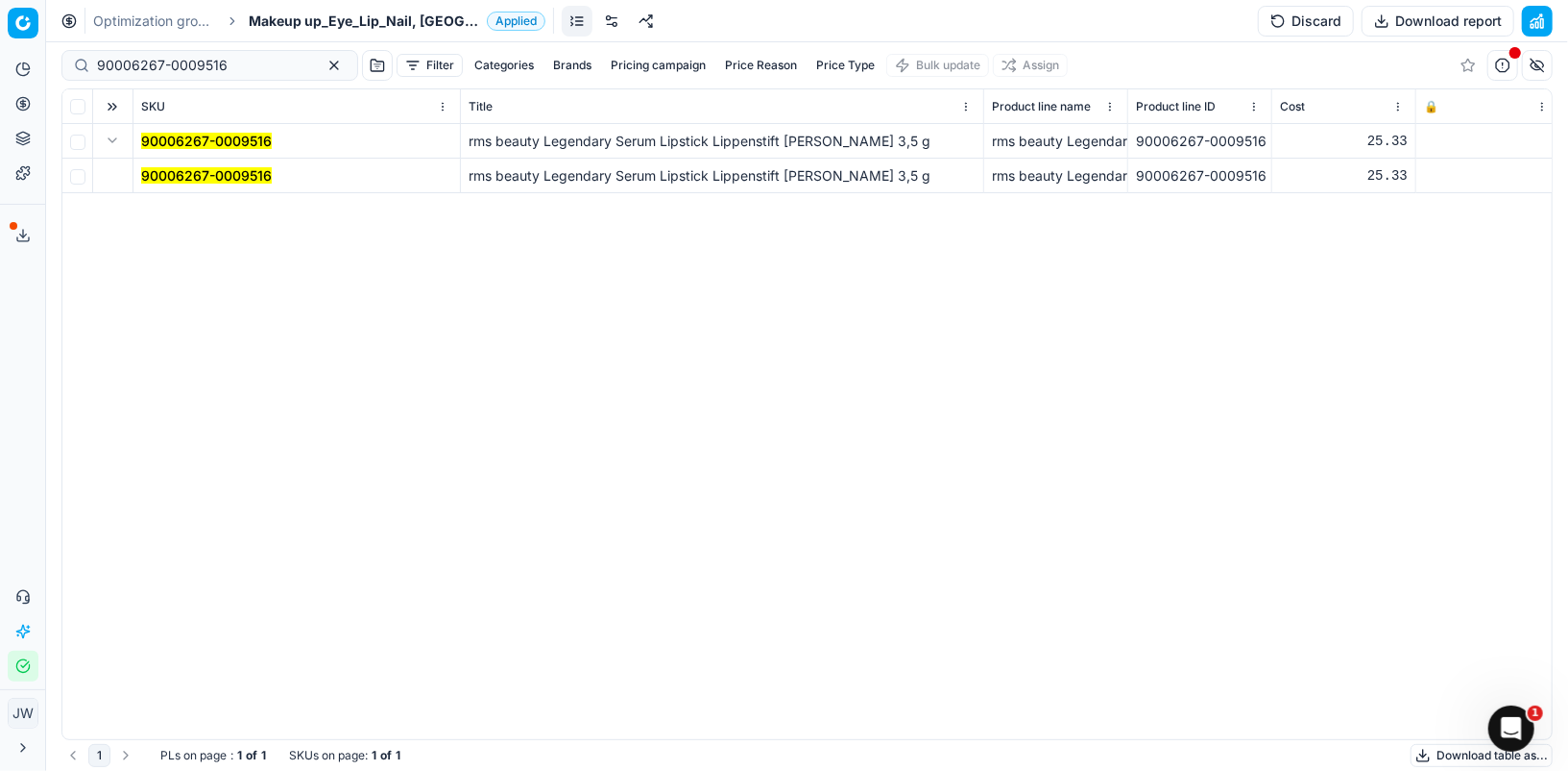
click at [184, 168] on mark "90006267-0009516" at bounding box center [206, 175] width 130 height 16
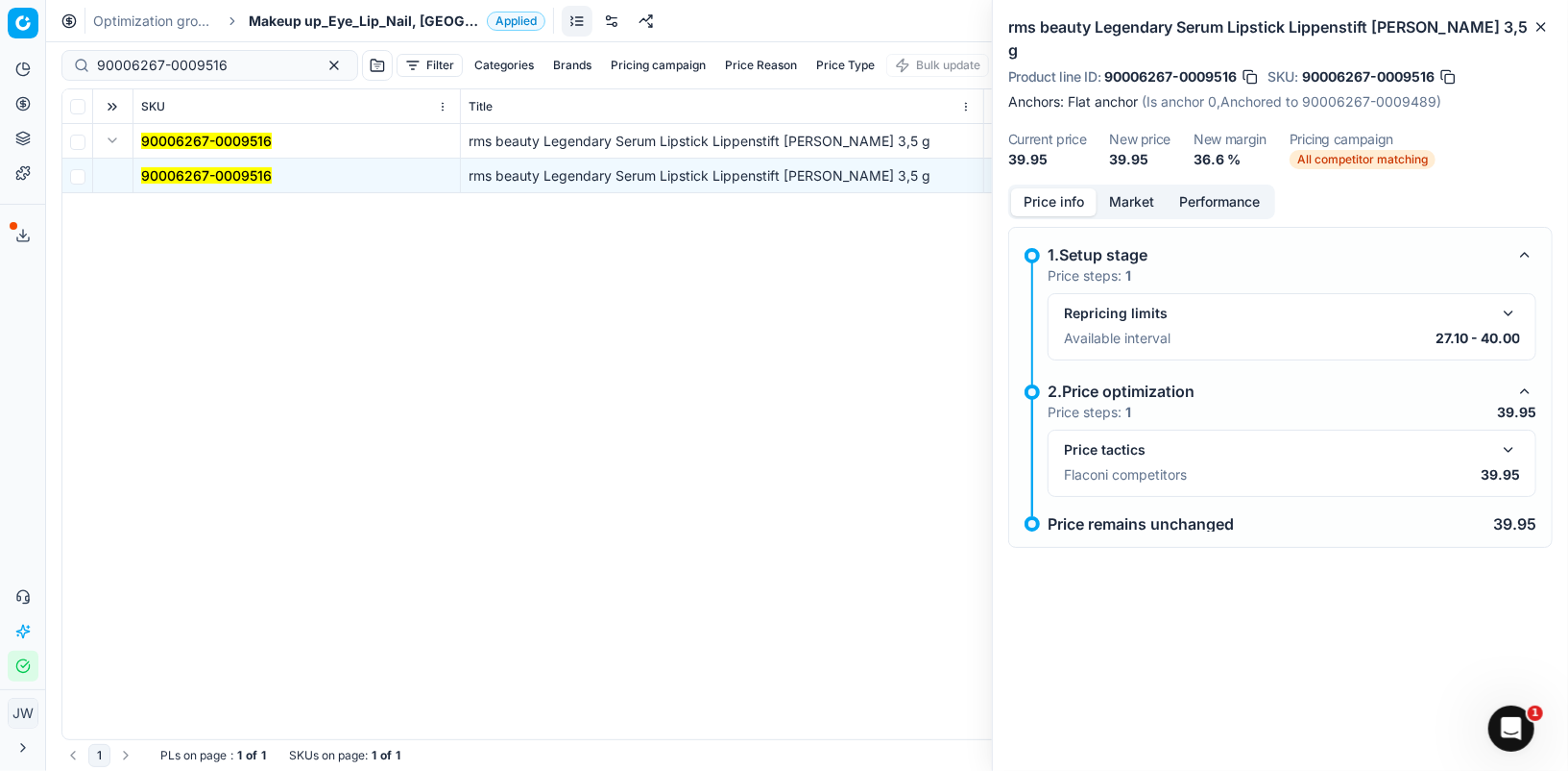
click at [1127, 188] on button "Market" at bounding box center [1132, 202] width 71 height 28
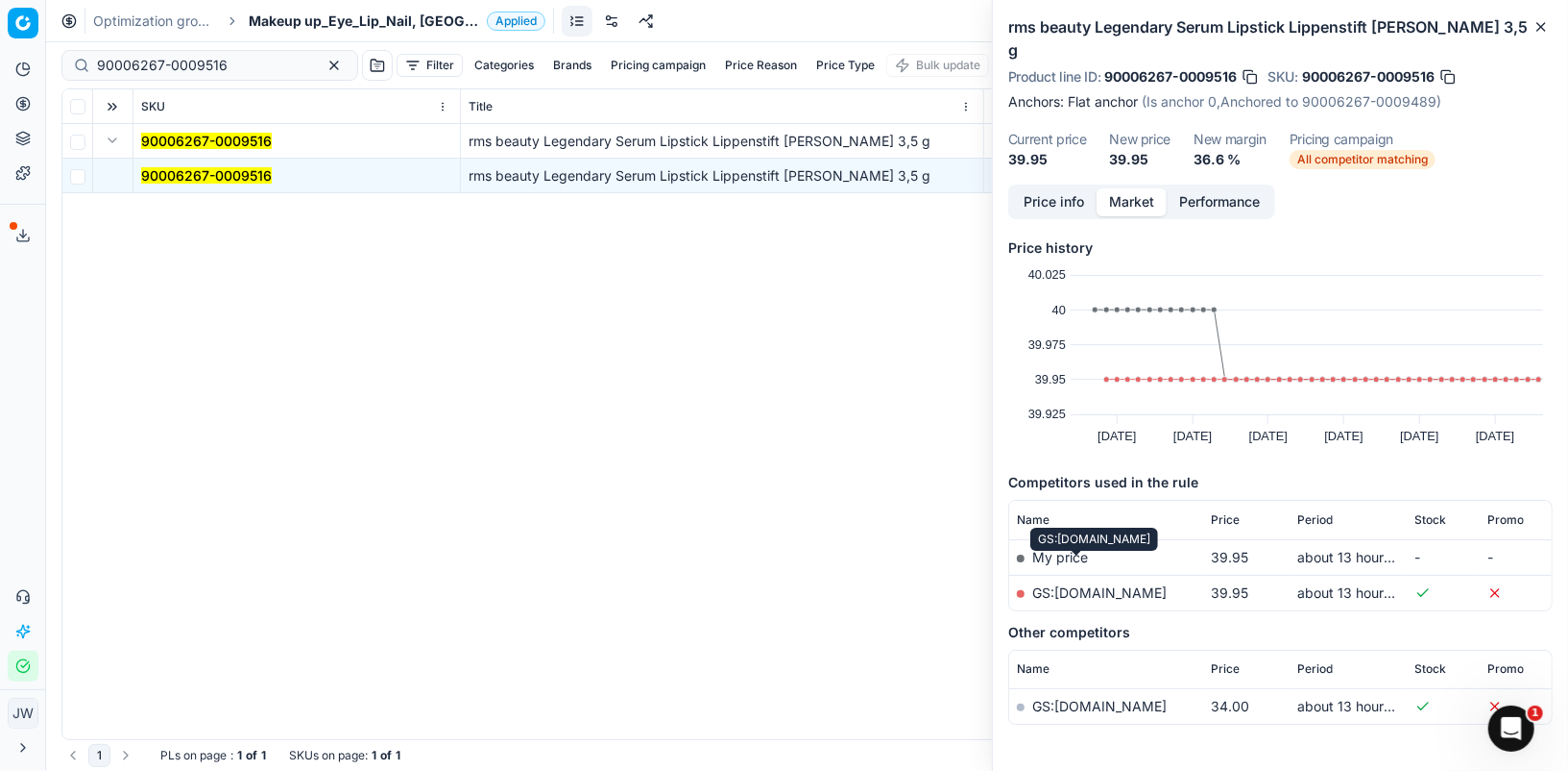
click at [1084, 584] on link "GS:[DOMAIN_NAME]" at bounding box center [1099, 592] width 134 height 16
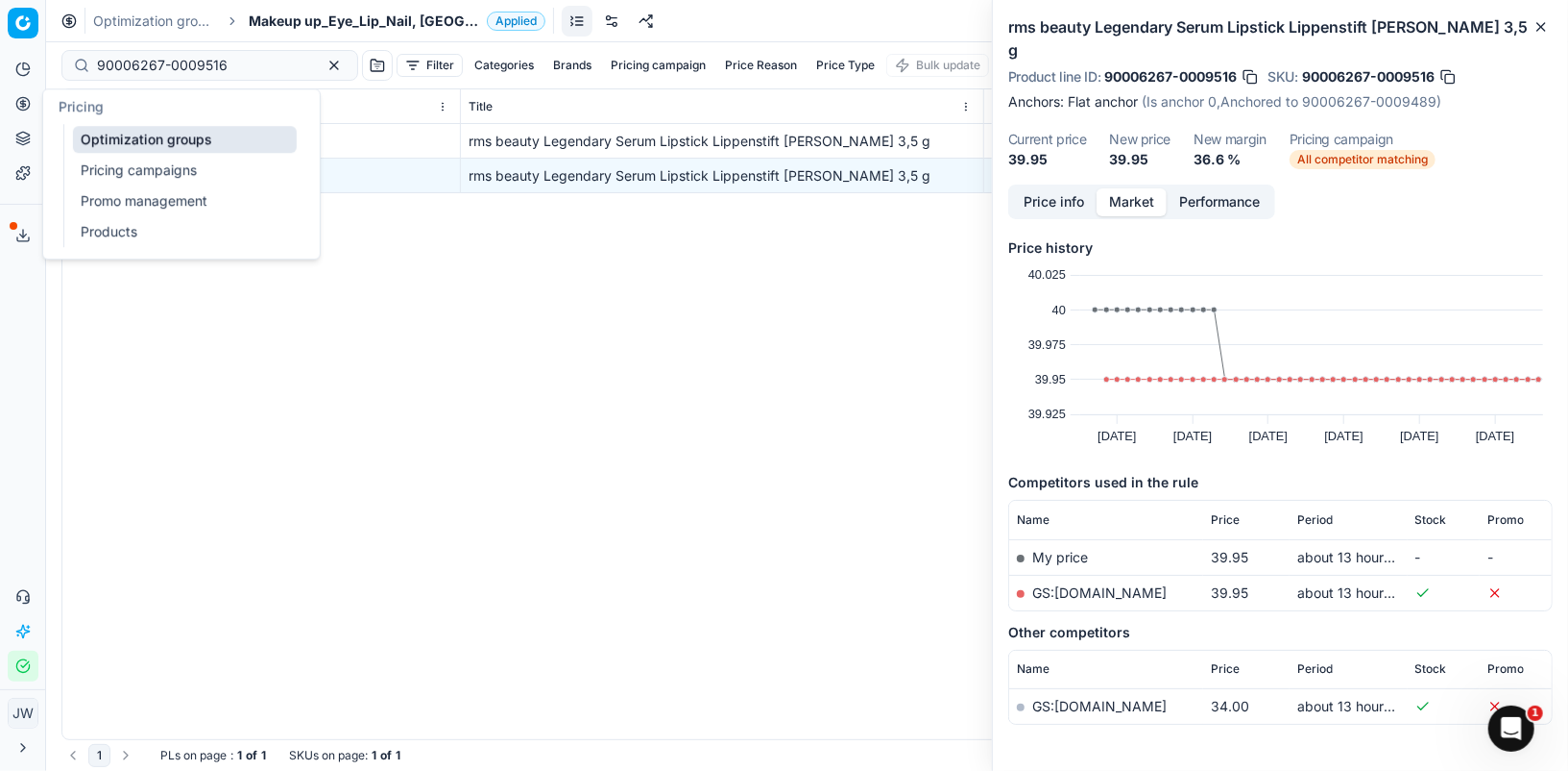
click at [23, 103] on icon at bounding box center [22, 102] width 5 height 5
click at [108, 149] on link "Optimization groups" at bounding box center [184, 139] width 224 height 27
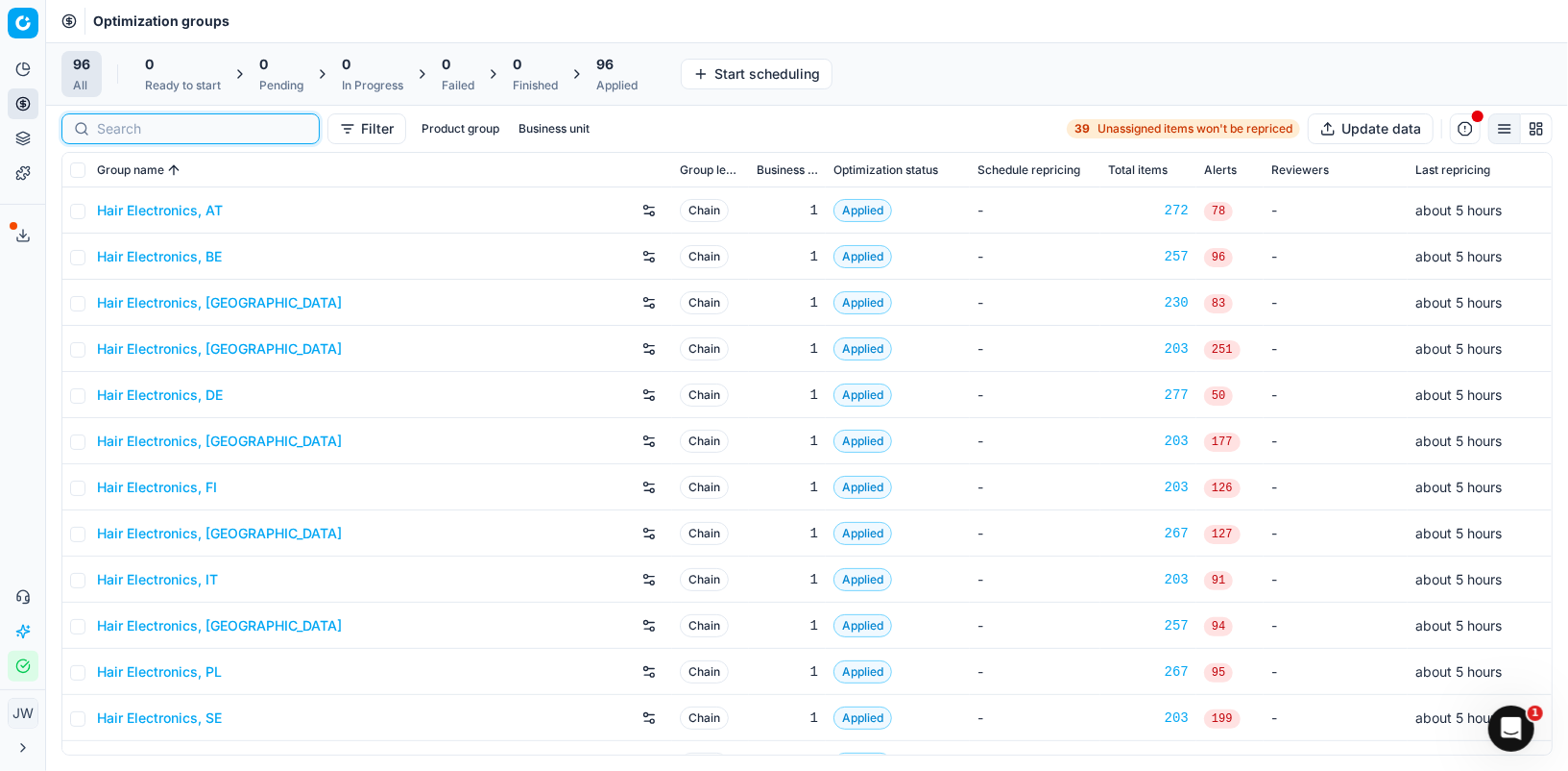
click at [109, 123] on input at bounding box center [203, 128] width 211 height 19
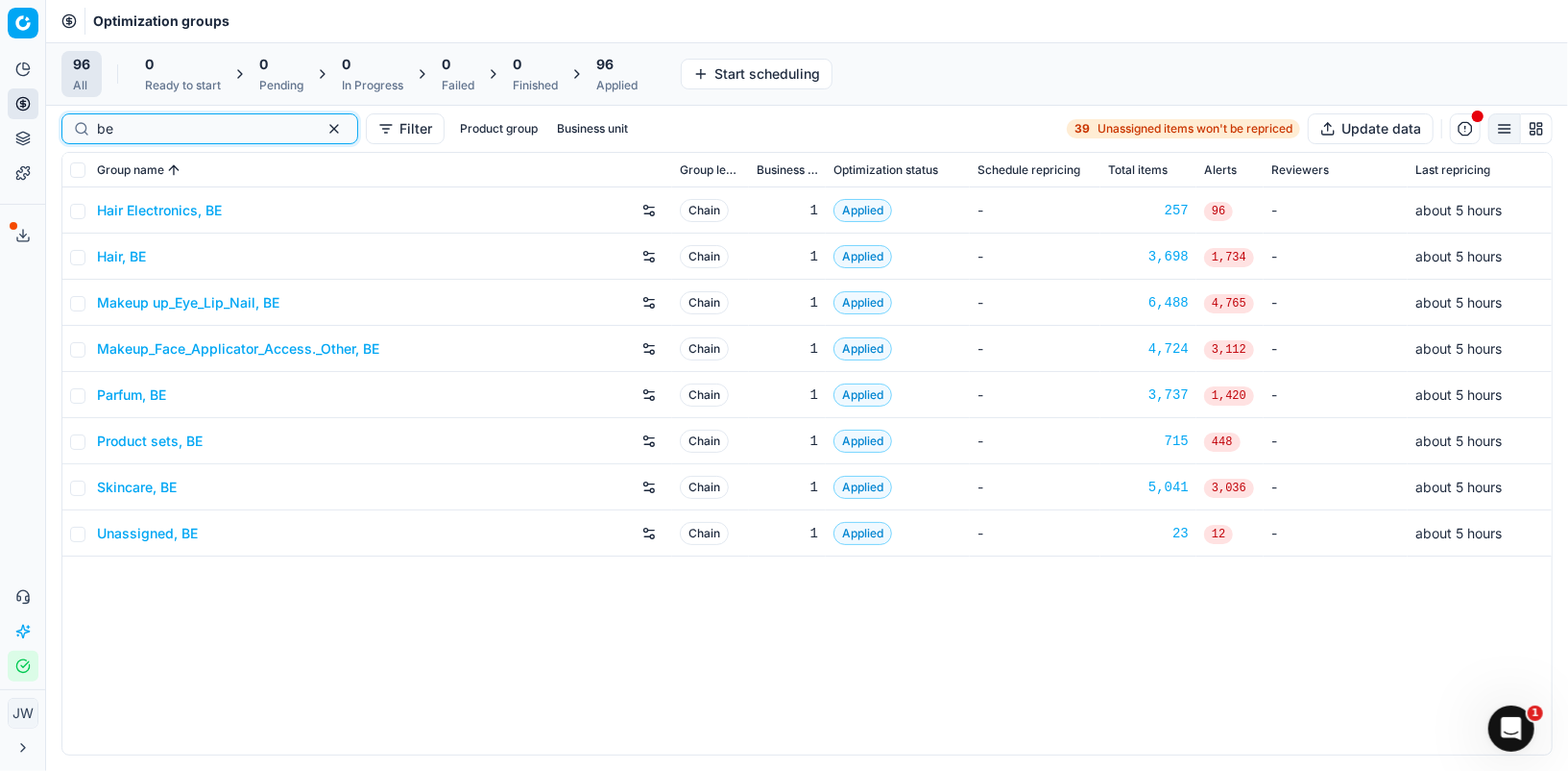
type input "be"
click at [143, 394] on link "Parfum, BE" at bounding box center [132, 394] width 70 height 19
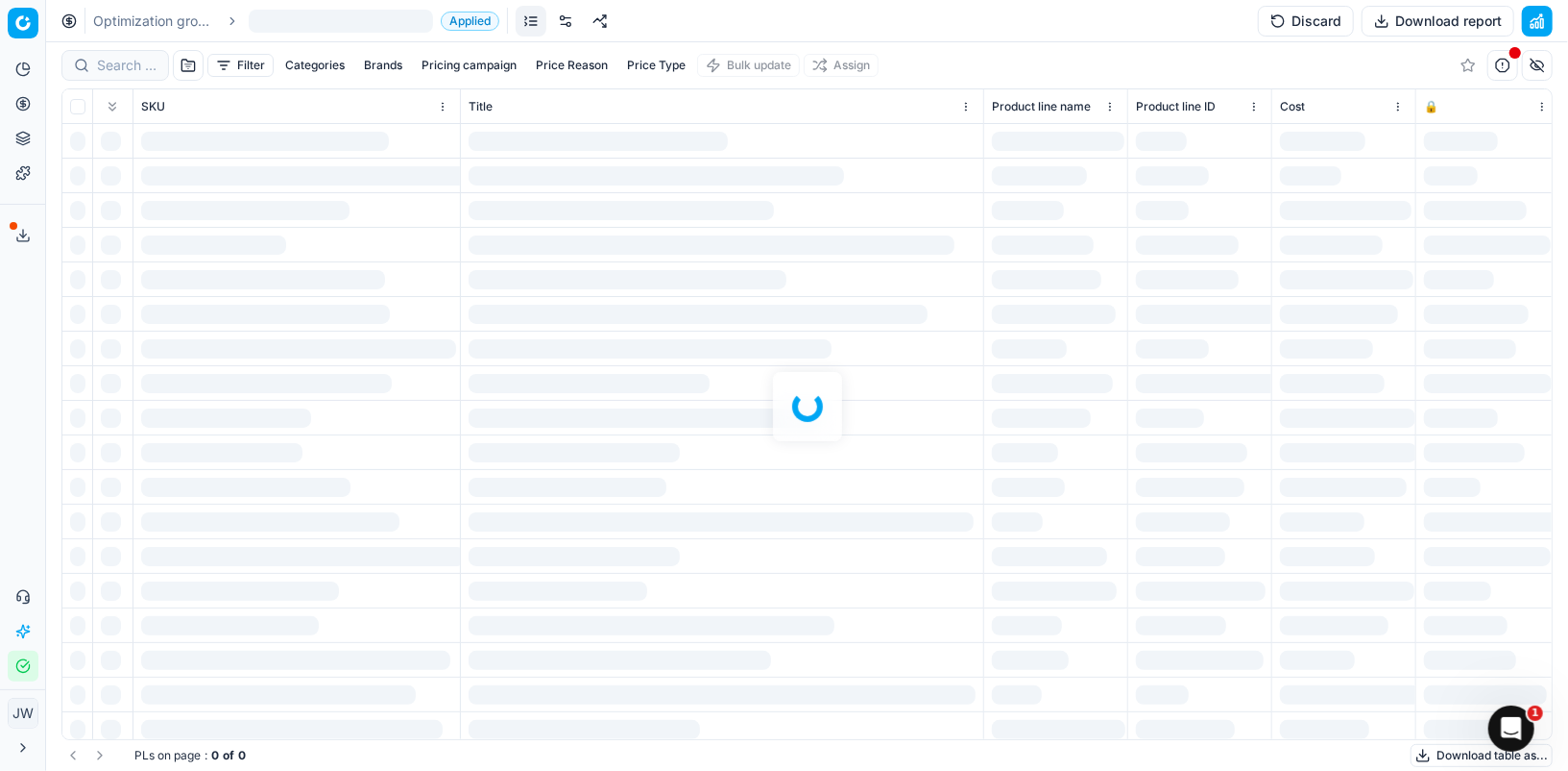
click at [97, 61] on div at bounding box center [806, 406] width 1522 height 728
click at [121, 64] on div at bounding box center [806, 406] width 1522 height 728
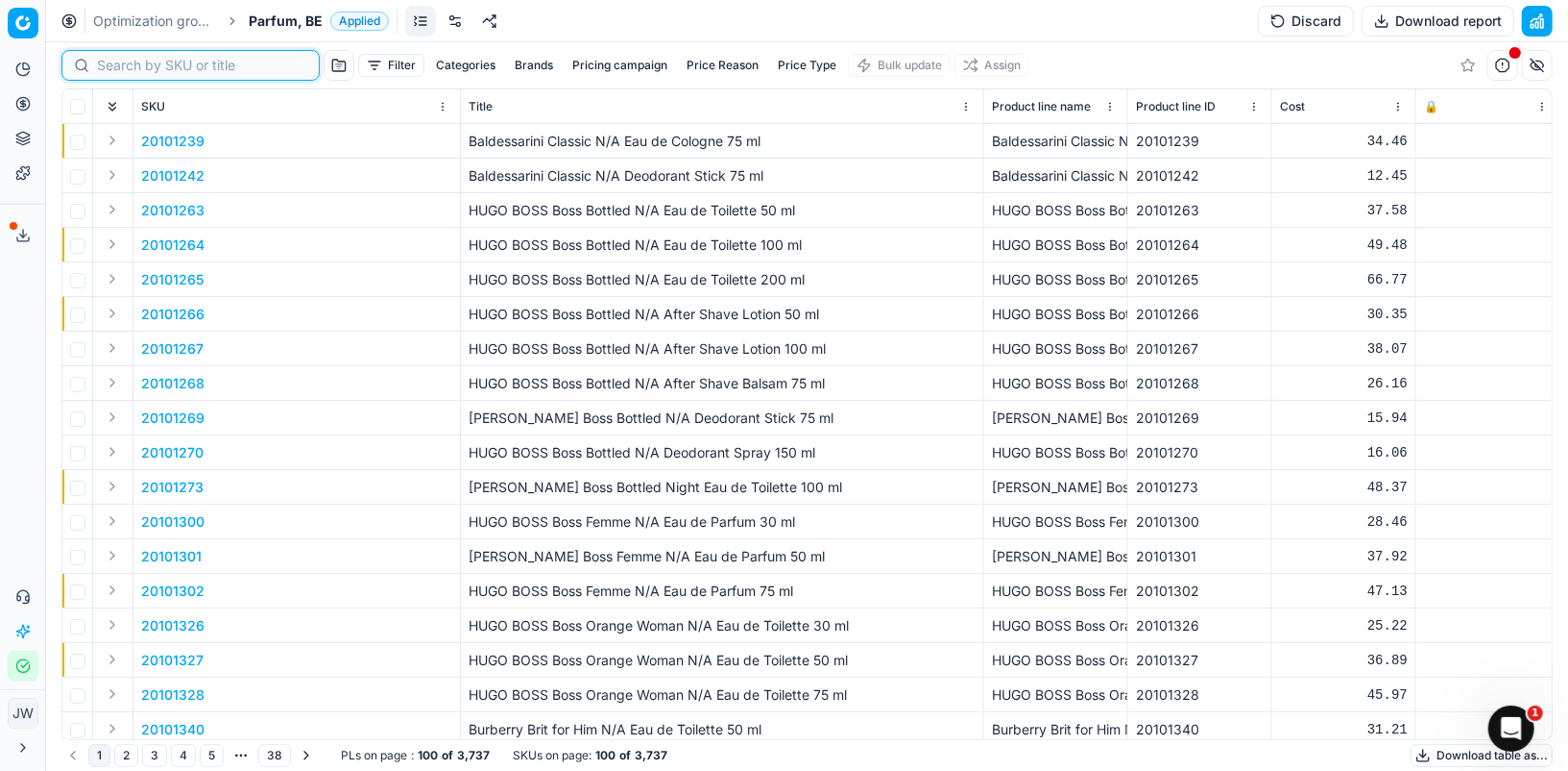
click at [121, 64] on input at bounding box center [203, 65] width 211 height 19
paste input "20101969"
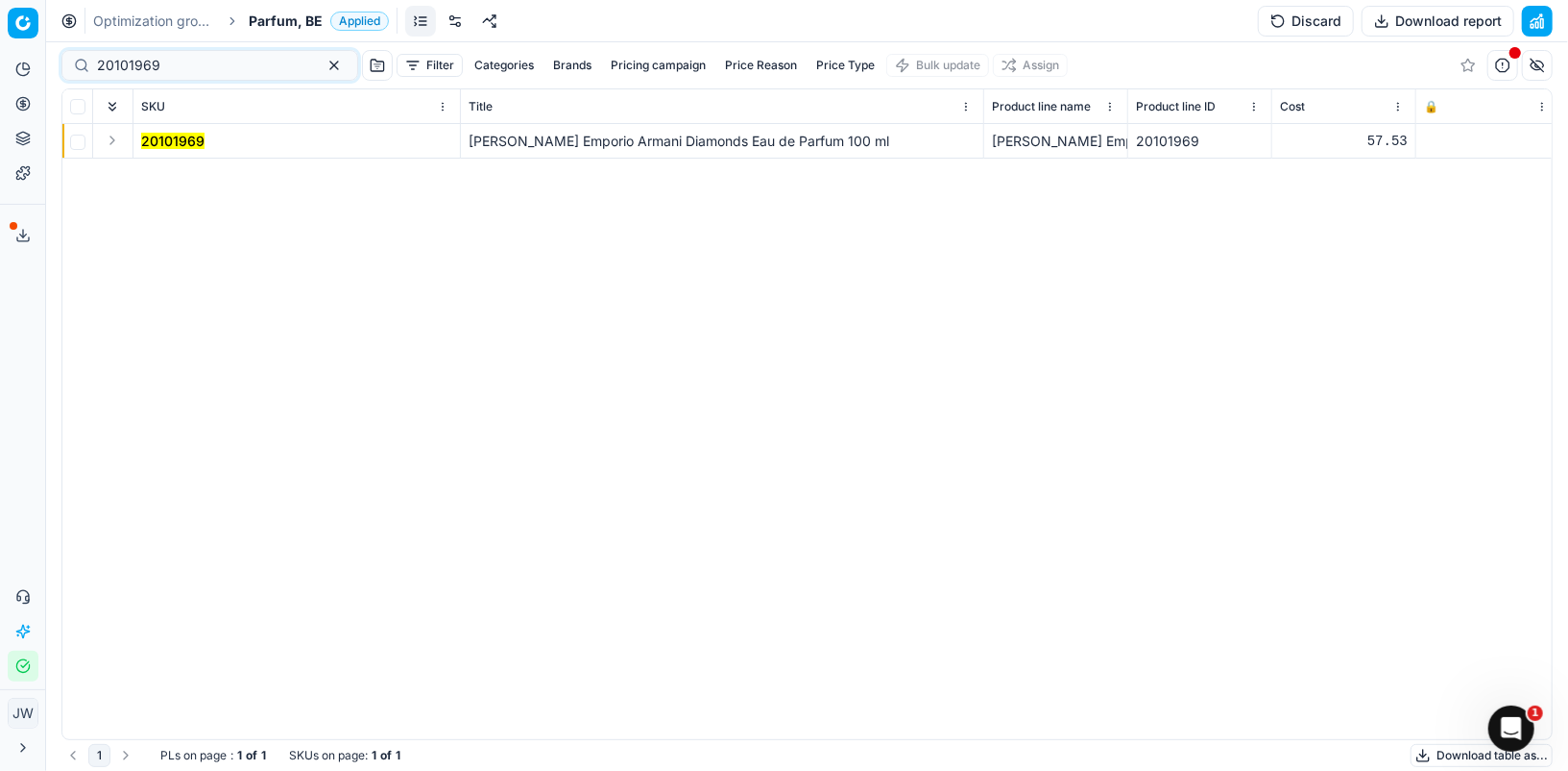
click at [115, 135] on button "Expand" at bounding box center [111, 139] width 23 height 23
click at [152, 150] on td "20101969" at bounding box center [296, 141] width 327 height 35
click at [163, 135] on mark "20101969" at bounding box center [173, 140] width 64 height 16
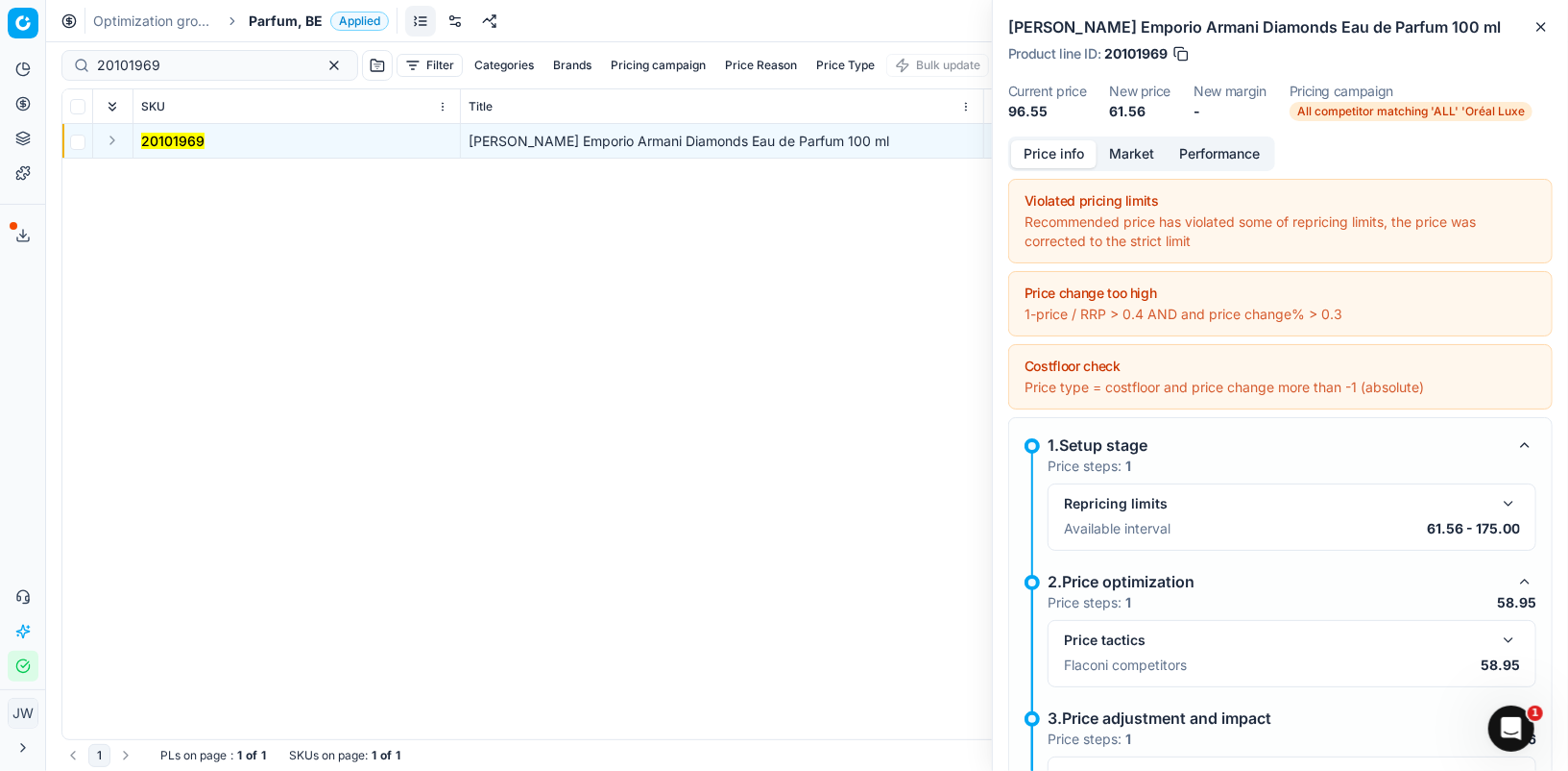
click at [111, 137] on button "Expand" at bounding box center [111, 139] width 23 height 23
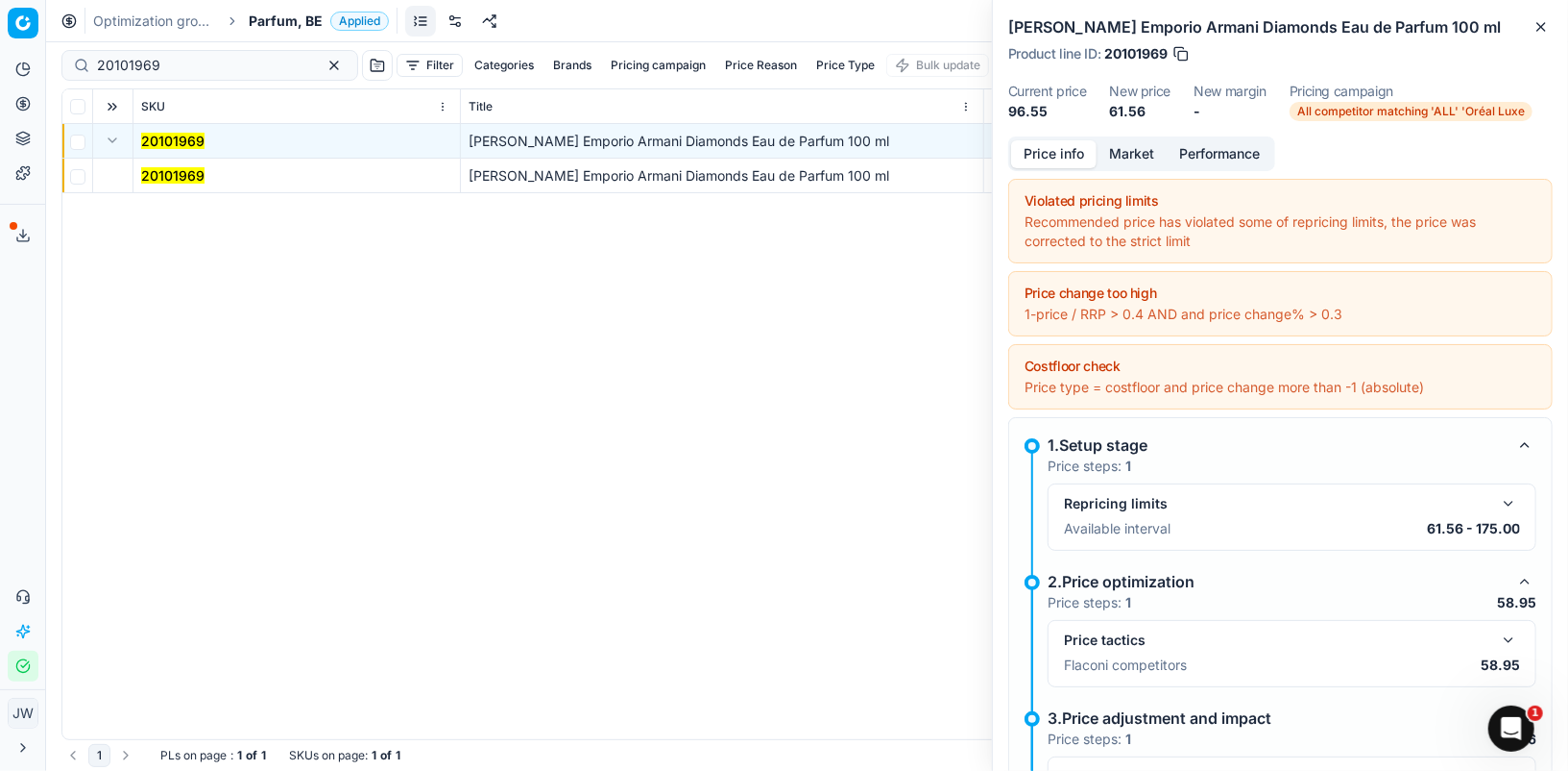
click at [167, 174] on mark "20101969" at bounding box center [173, 175] width 64 height 16
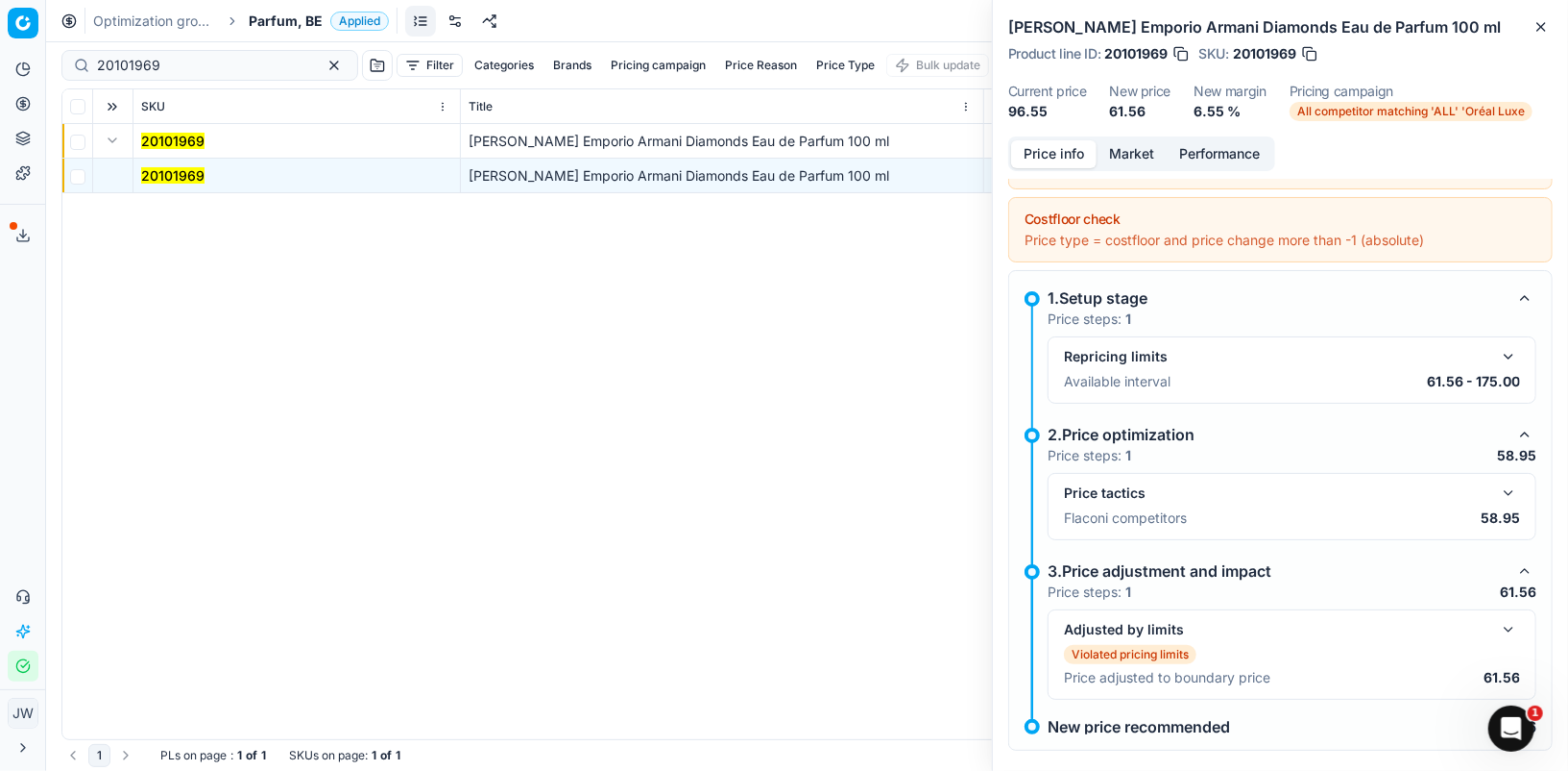
scroll to position [145, 0]
click at [1505, 489] on button "button" at bounding box center [1508, 494] width 23 height 23
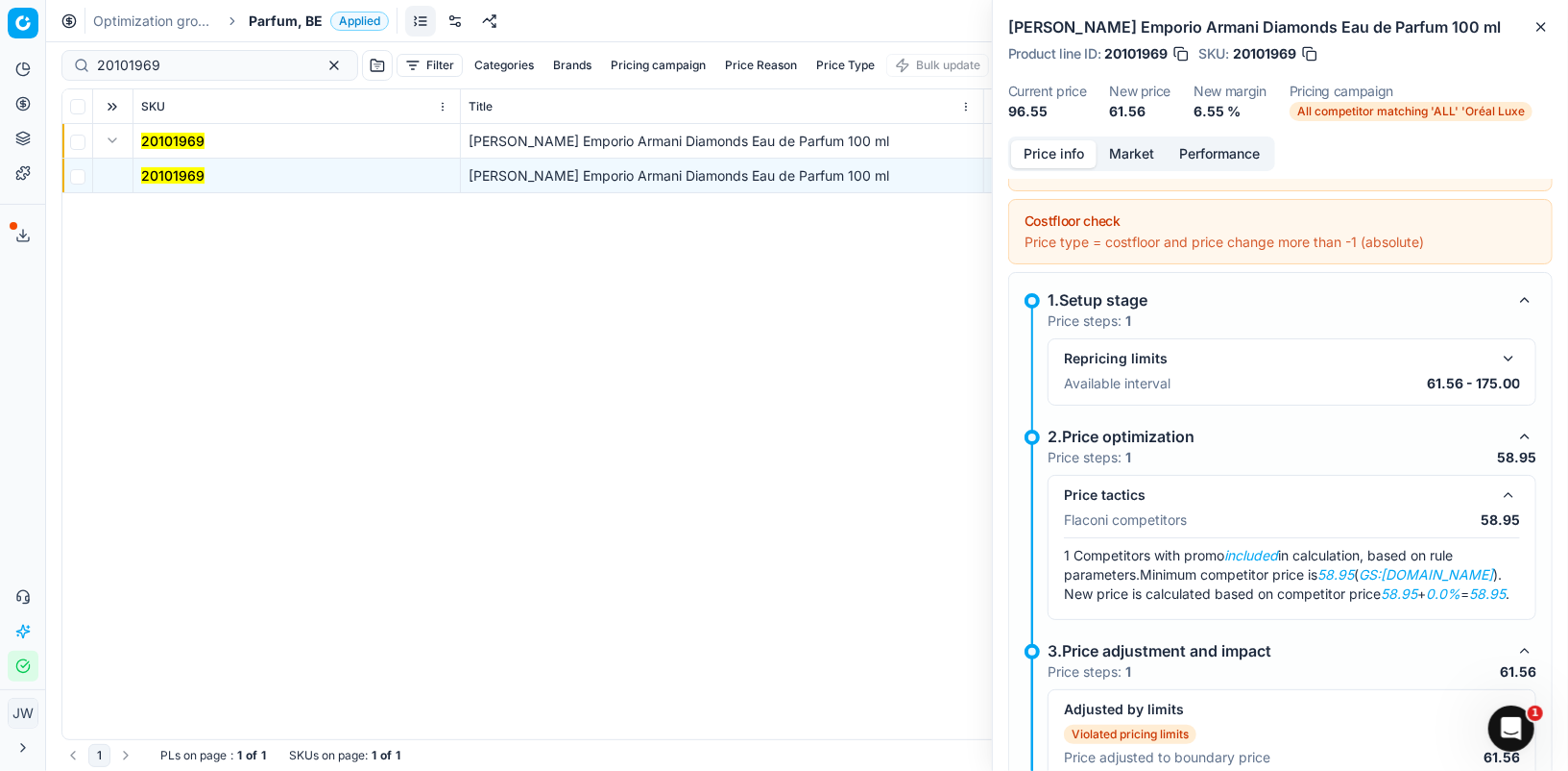
click at [1135, 154] on button "Market" at bounding box center [1132, 154] width 71 height 28
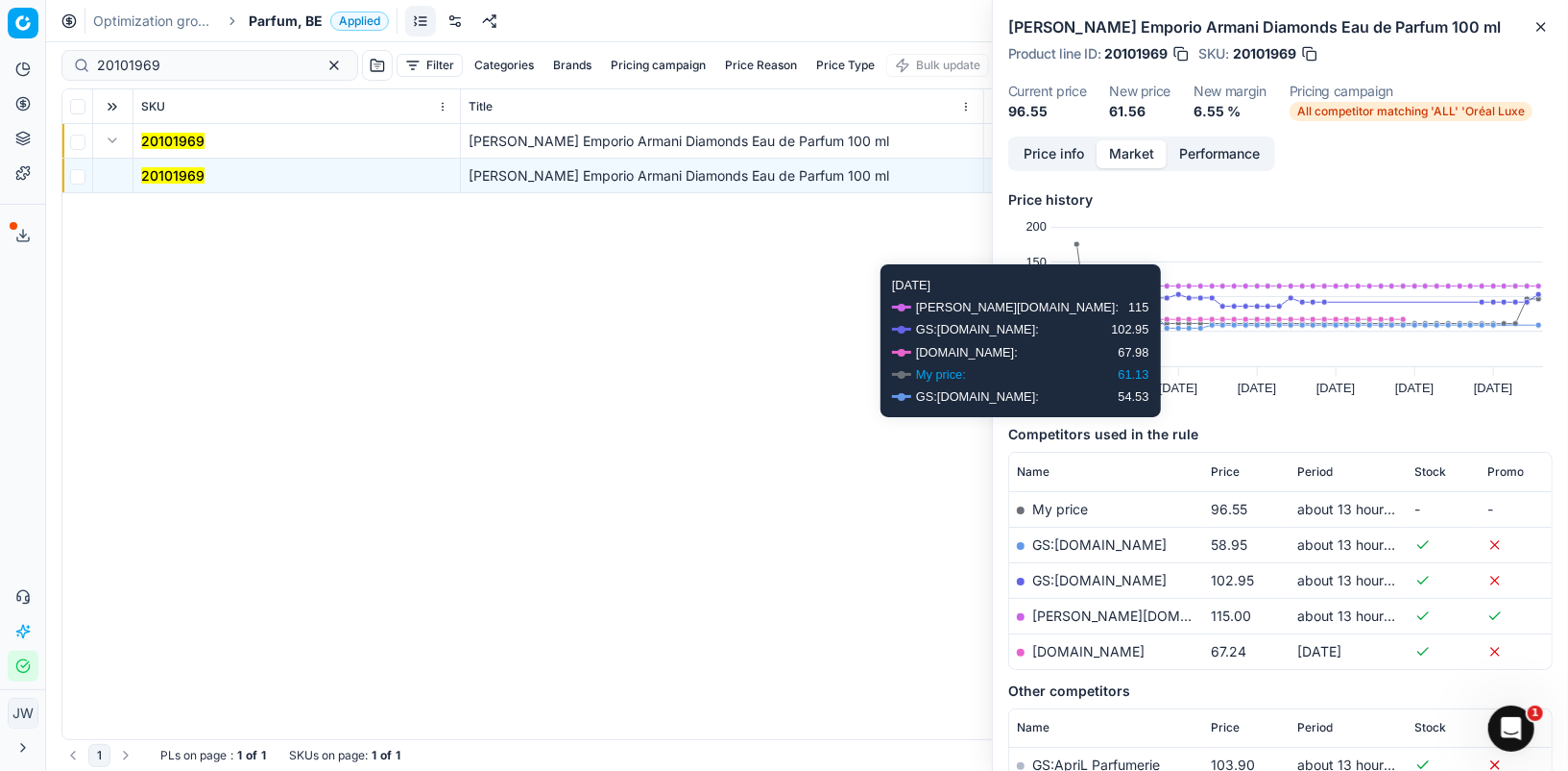
scroll to position [115, 0]
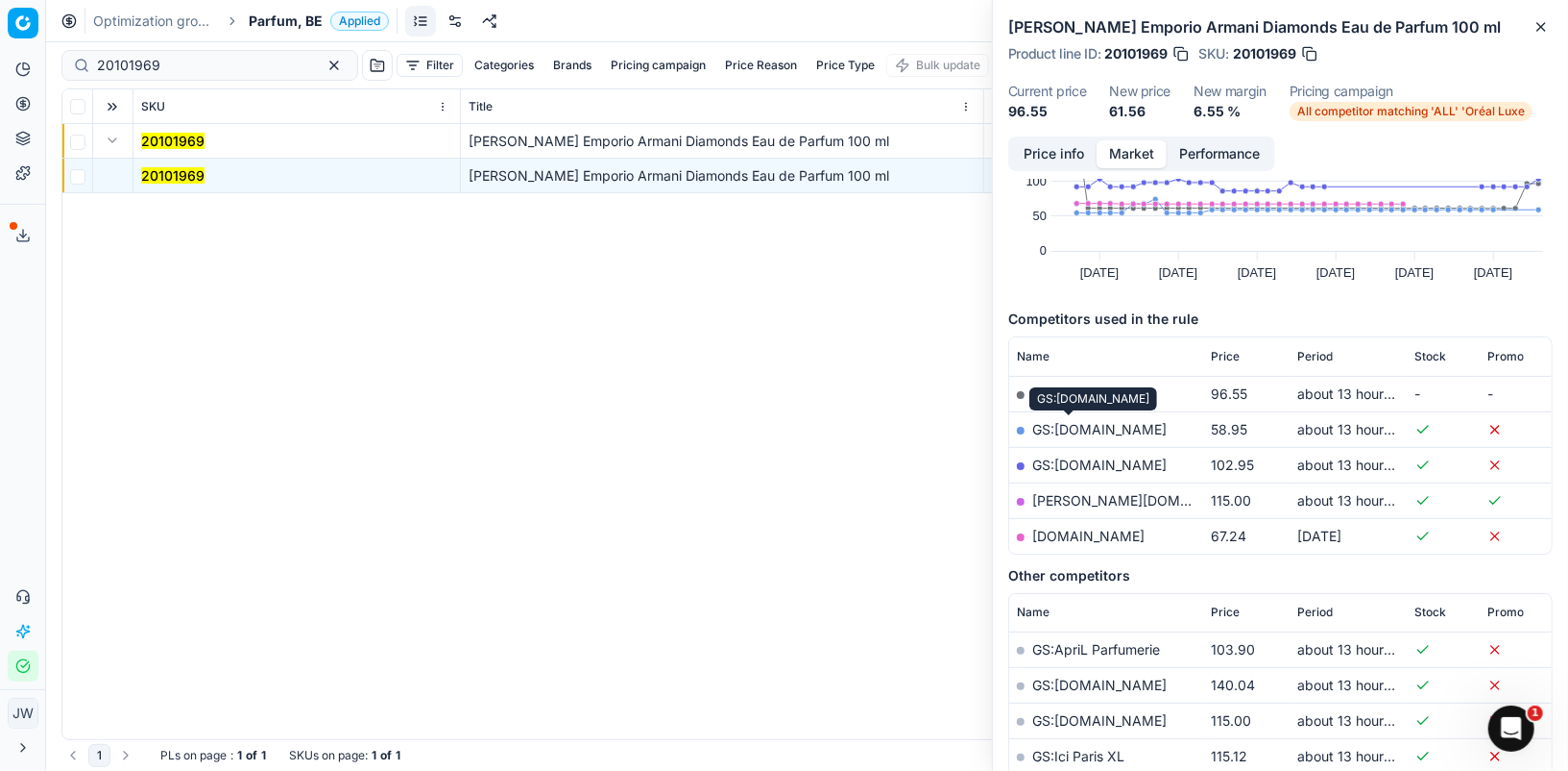
click at [1073, 432] on link "GS:[DOMAIN_NAME]" at bounding box center [1099, 429] width 134 height 16
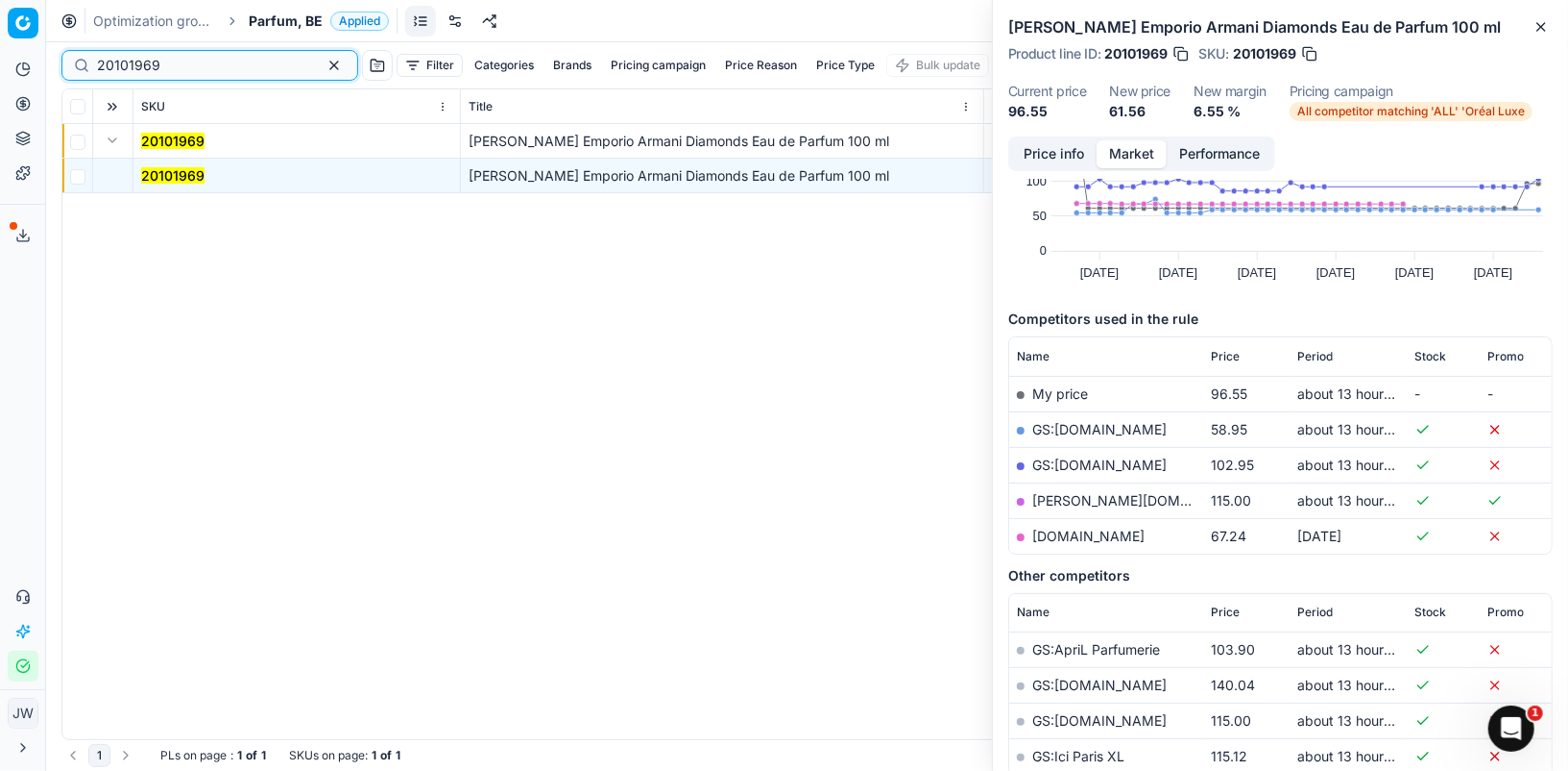
drag, startPoint x: 176, startPoint y: 59, endPoint x: 0, endPoint y: 11, distance: 182.4
click at [0, 11] on div "Pricing platform Analytics Pricing Product portfolio Templates Export service 1…" at bounding box center [784, 385] width 1568 height 771
paste input "80011168-100-1"
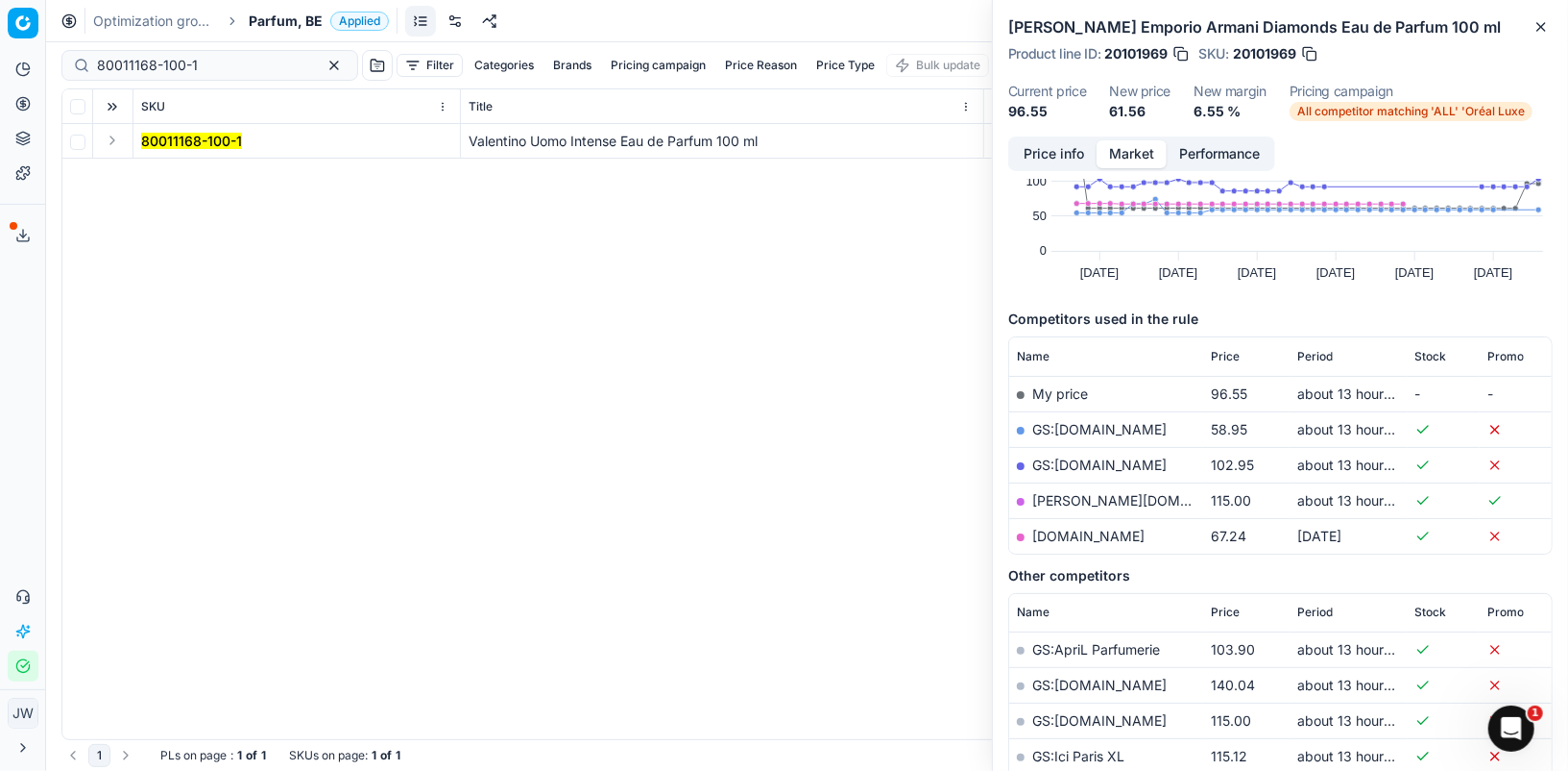
click at [117, 136] on button "Expand" at bounding box center [111, 139] width 23 height 23
click at [166, 177] on mark "80011168-100-1" at bounding box center [191, 175] width 100 height 16
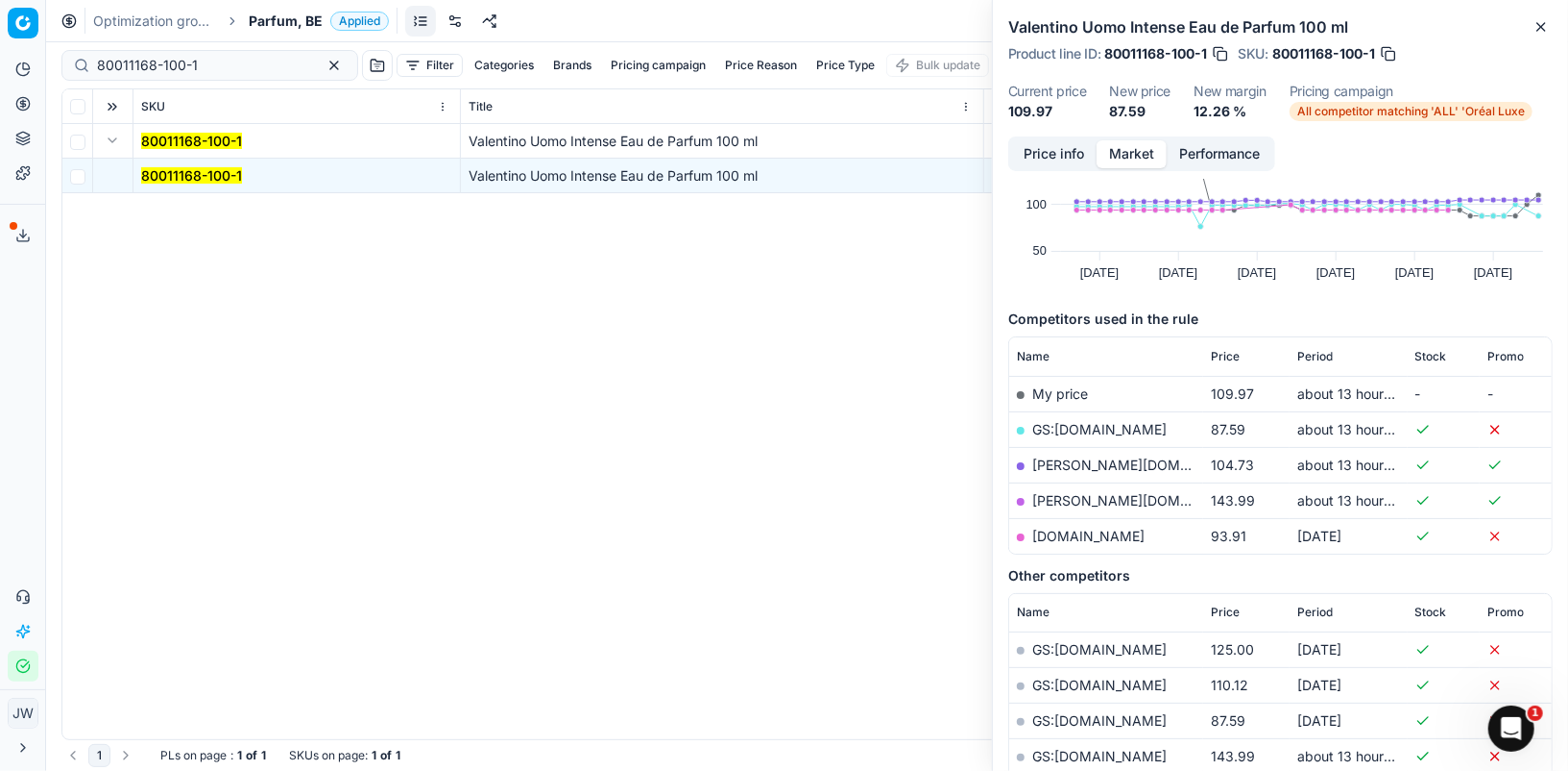
click at [1056, 155] on button "Price info" at bounding box center [1054, 154] width 86 height 28
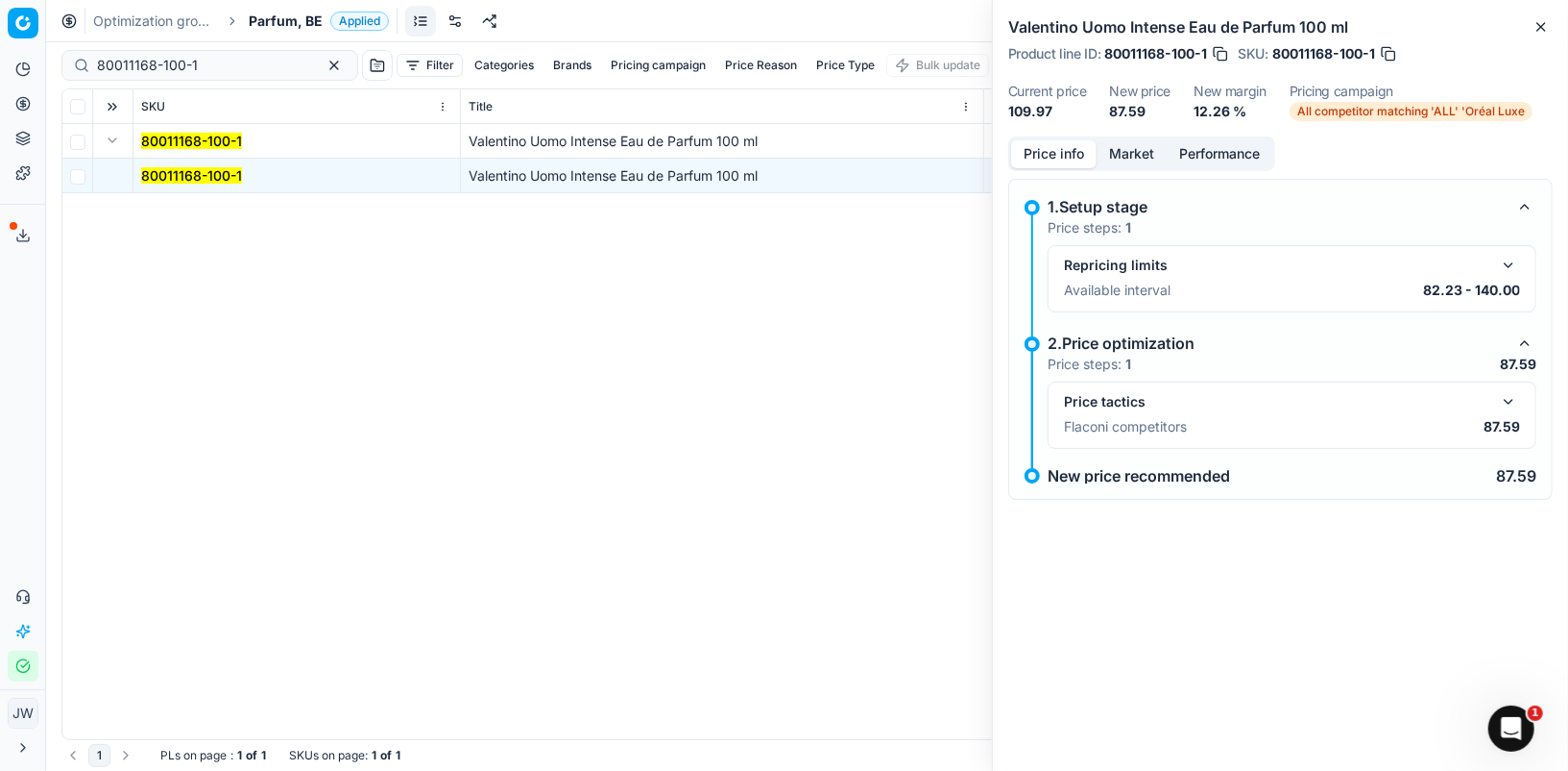
click at [1509, 399] on button "button" at bounding box center [1508, 401] width 23 height 23
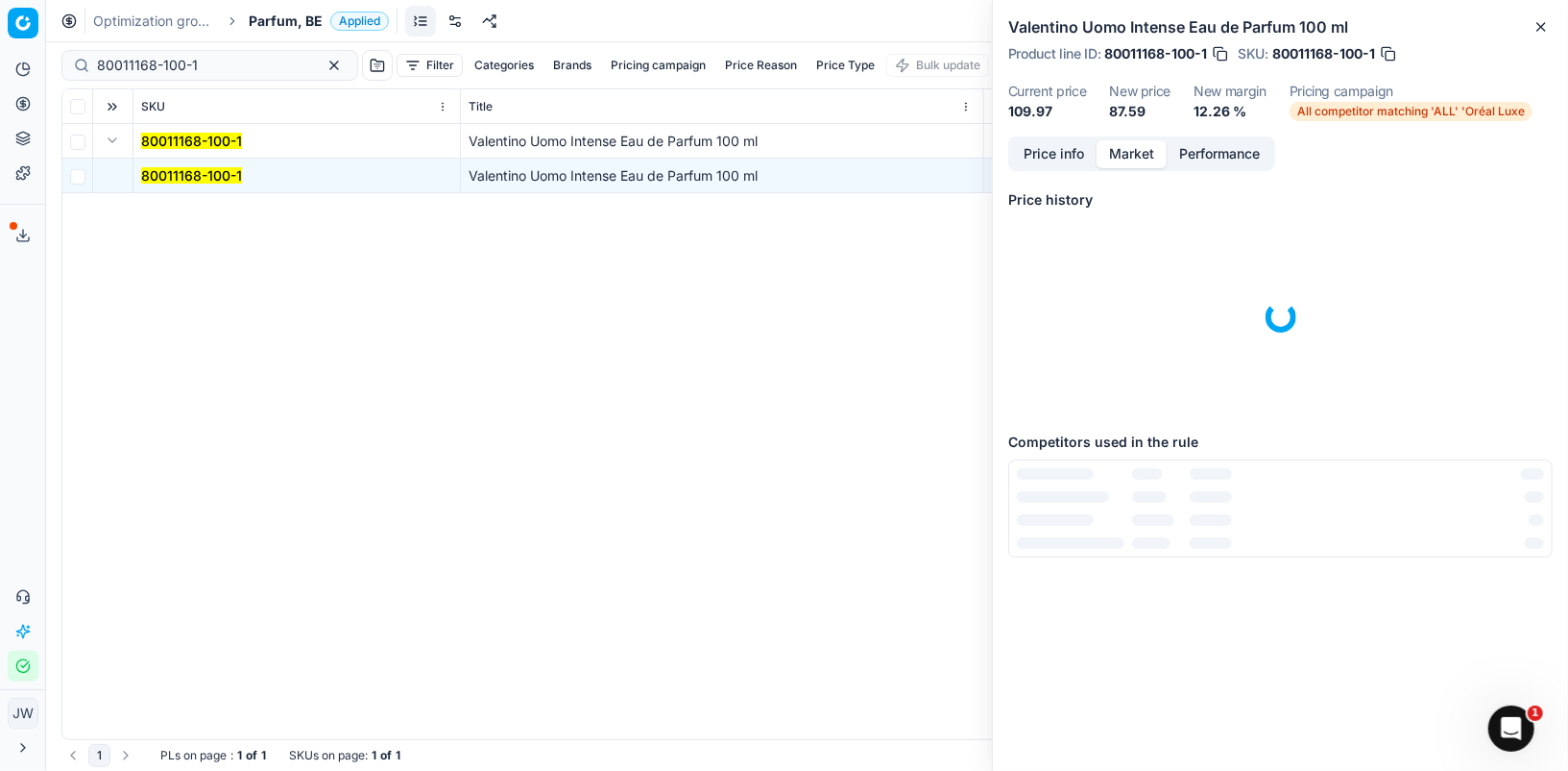
click at [1123, 165] on button "Market" at bounding box center [1132, 154] width 71 height 28
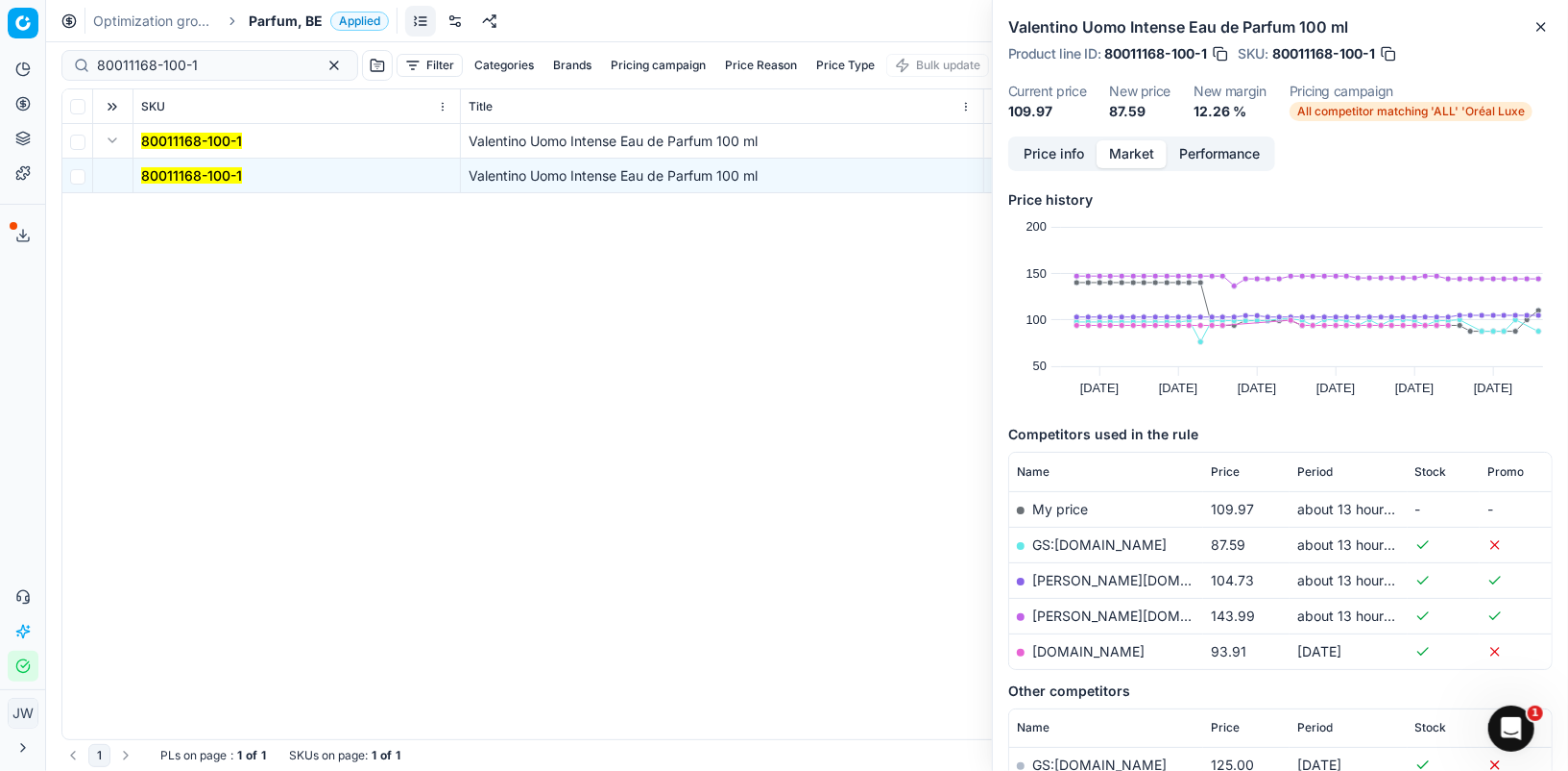
click at [1071, 539] on link "GS:[DOMAIN_NAME]" at bounding box center [1099, 544] width 134 height 16
click at [216, 69] on input "80011168-100-1" at bounding box center [203, 65] width 211 height 19
drag, startPoint x: 216, startPoint y: 69, endPoint x: 55, endPoint y: 64, distance: 161.1
click at [55, 64] on div "80011168-100-1 Filter Categories Brands Pricing campaign Price Reason Price Typ…" at bounding box center [806, 406] width 1522 height 728
paste input "90002973-0004337"
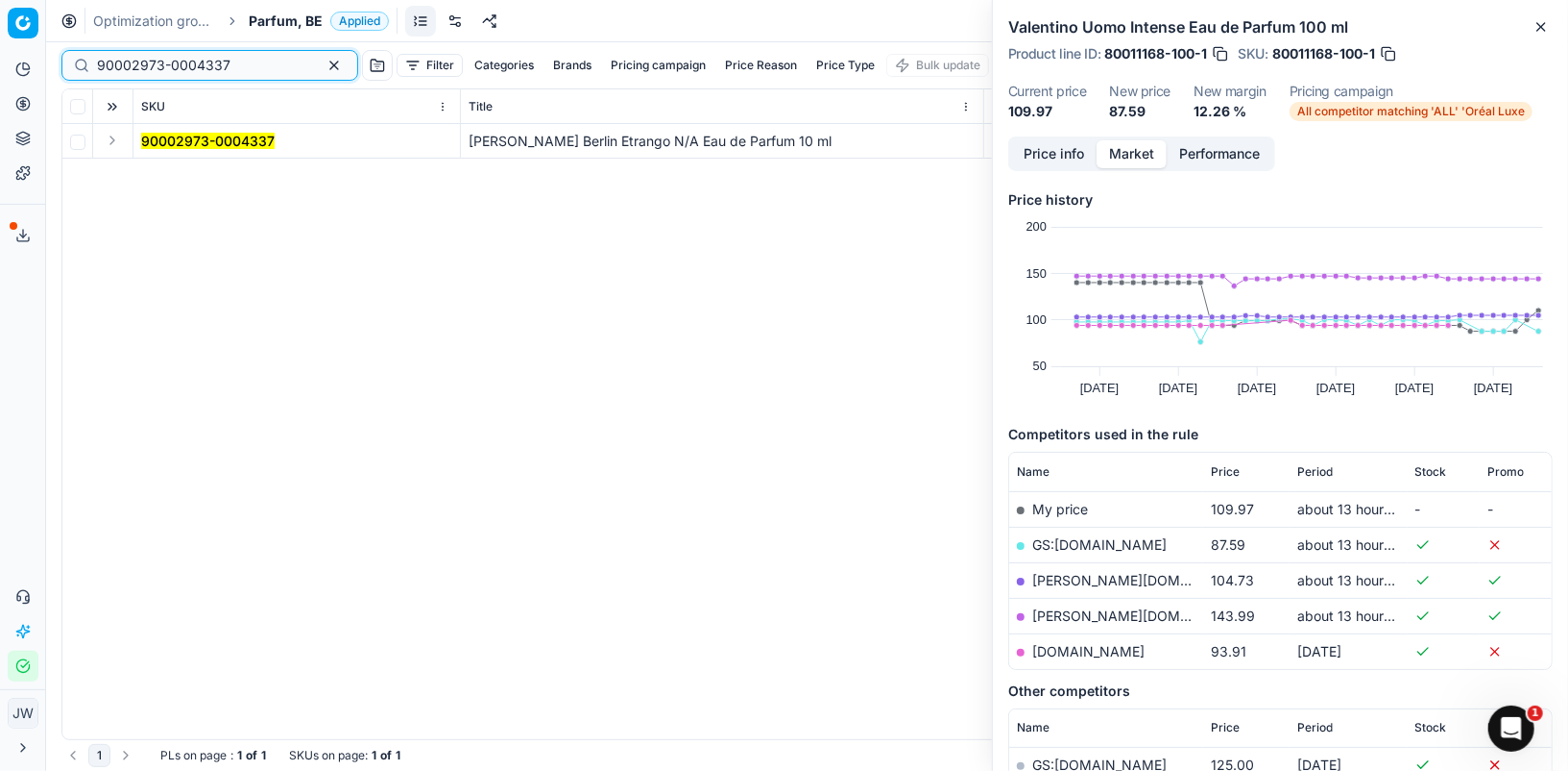
type input "90002973-0004337"
click at [116, 140] on button "Expand" at bounding box center [111, 139] width 23 height 23
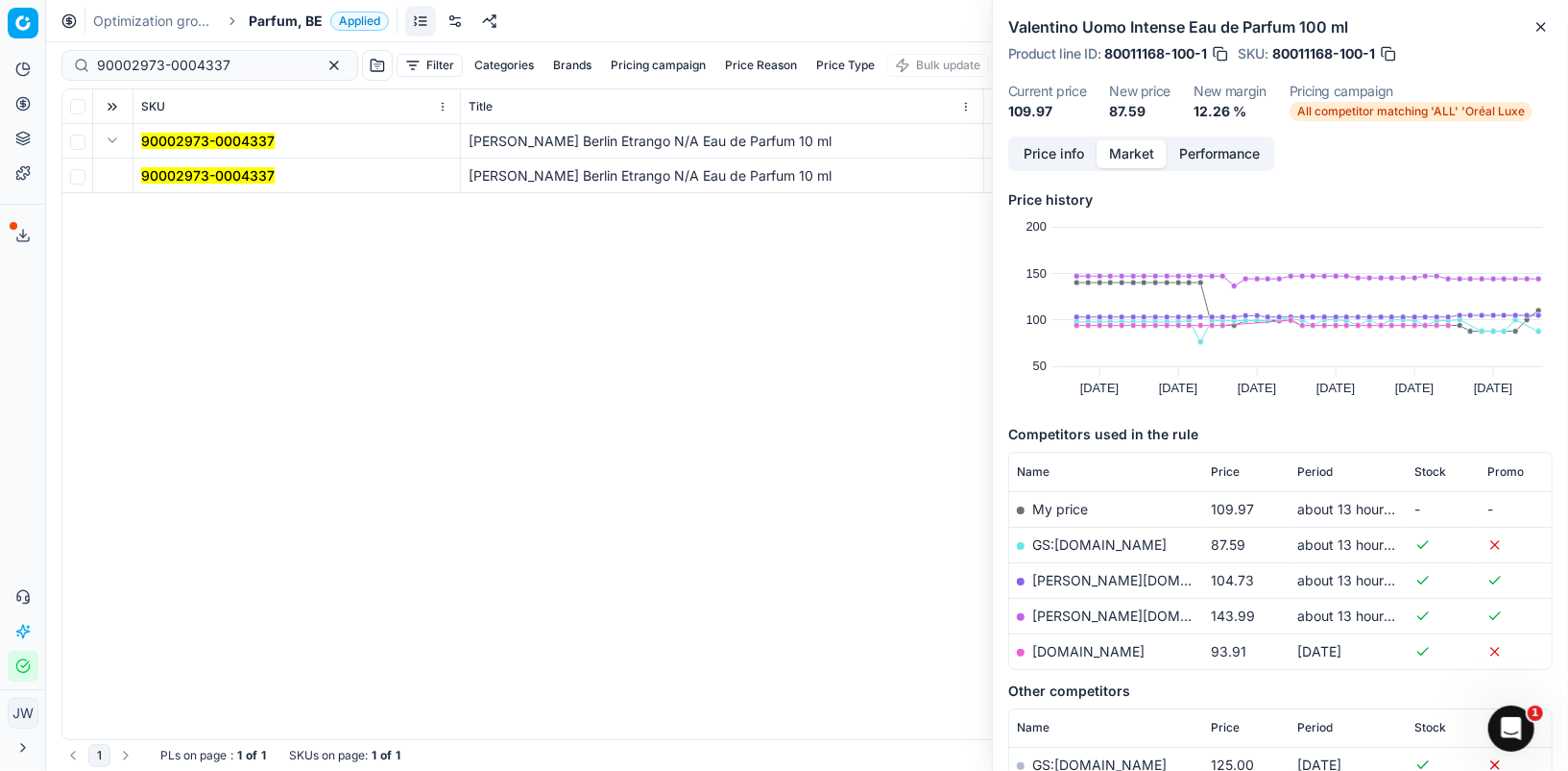
click at [143, 172] on mark "90002973-0004337" at bounding box center [208, 175] width 133 height 16
